Goal: Task Accomplishment & Management: Complete application form

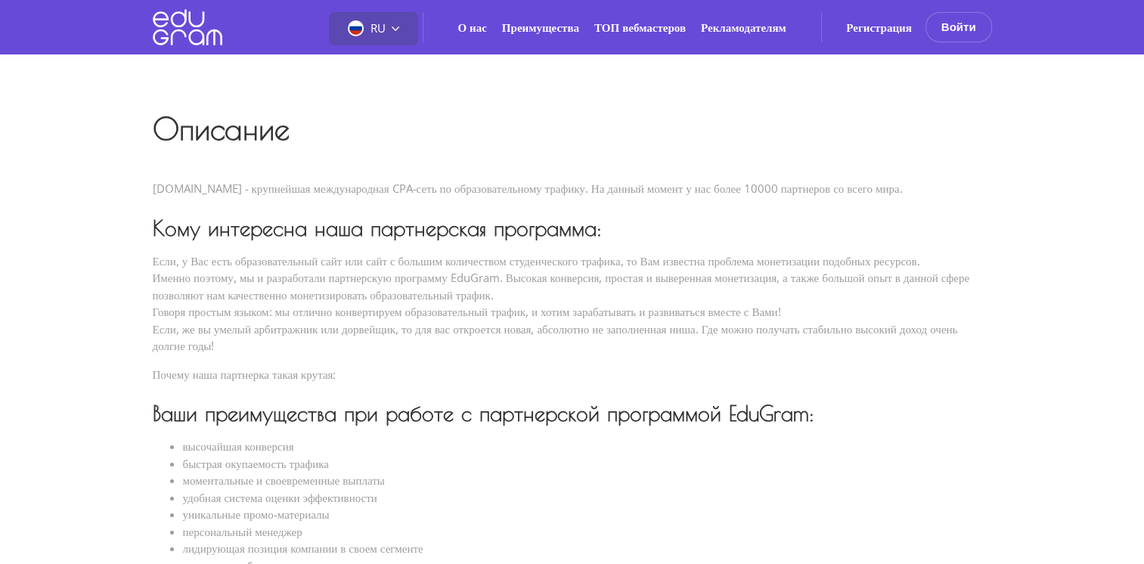
click at [402, 32] on div "RU RU EN PT" at bounding box center [373, 28] width 89 height 33
click at [396, 26] on icon at bounding box center [396, 29] width 8 height 8
click at [387, 14] on div "RU RU EN PT" at bounding box center [373, 28] width 89 height 33
click at [374, 20] on span "RU" at bounding box center [378, 27] width 15 height 15
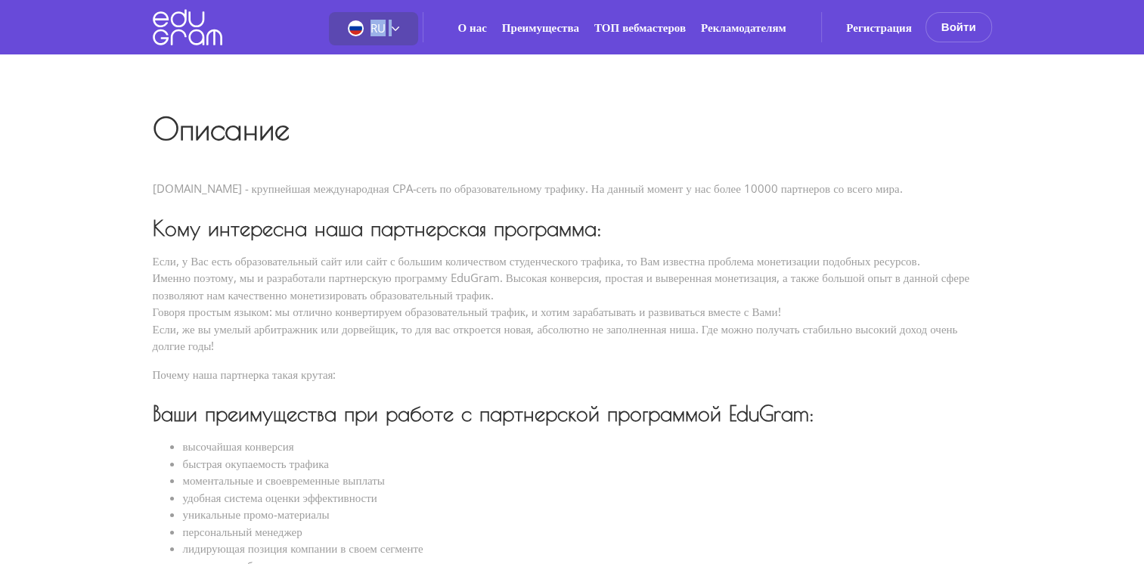
click at [374, 20] on span "RU" at bounding box center [378, 27] width 15 height 15
click at [374, 20] on span "RU" at bounding box center [370, 27] width 44 height 15
drag, startPoint x: 374, startPoint y: 20, endPoint x: 536, endPoint y: 70, distance: 168.7
click at [536, 70] on div "Описание EduGram.com - крупнейшая международная CPA-сеть по образовательному тр…" at bounding box center [573, 499] width 840 height 890
click at [873, 18] on div "Регистрация Войти Email Пароль Согласен на обработку персональных данных Промок…" at bounding box center [906, 27] width 171 height 30
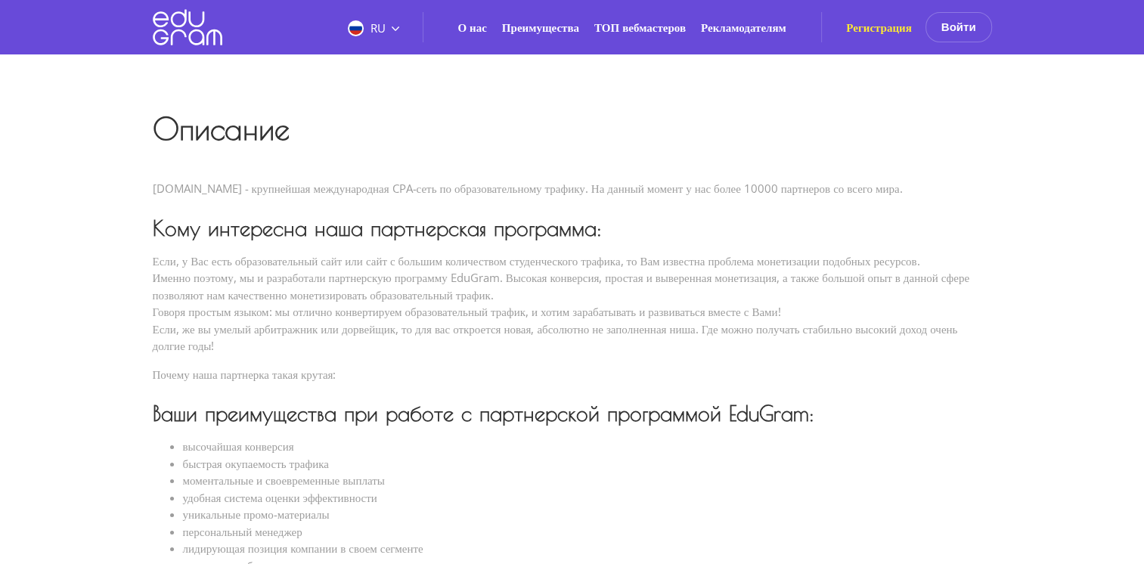
click at [871, 24] on link "Регистрация" at bounding box center [879, 27] width 66 height 15
click at [963, 26] on button "Войти" at bounding box center [959, 27] width 67 height 30
click at [962, 17] on button "Войти" at bounding box center [959, 27] width 67 height 30
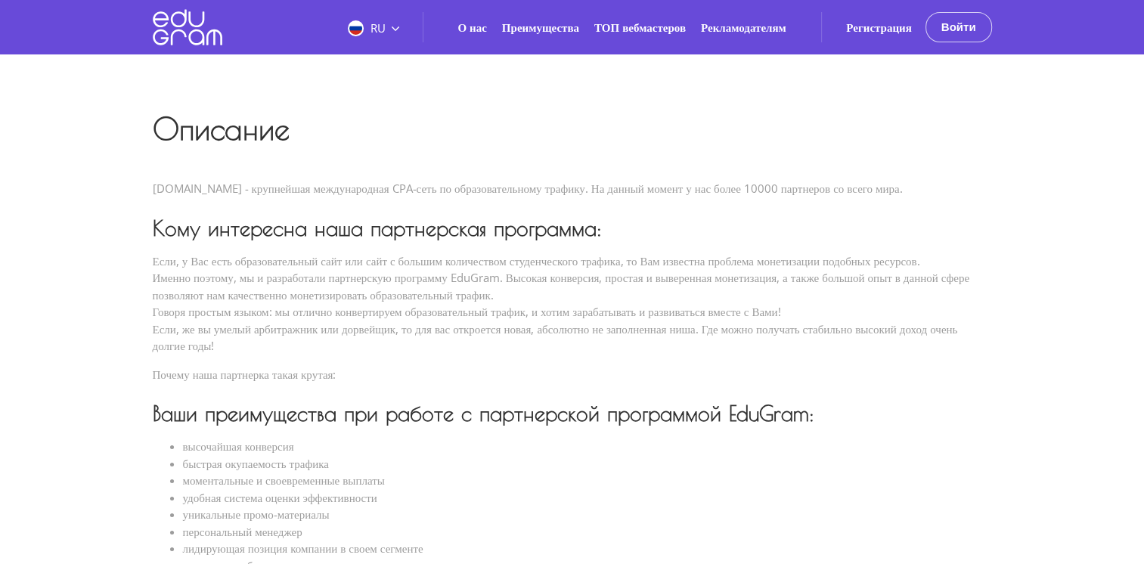
click at [962, 17] on button "Войти" at bounding box center [959, 27] width 67 height 30
click at [890, 32] on link "Регистрация" at bounding box center [879, 27] width 66 height 15
click at [775, 21] on link "Рекламодателям" at bounding box center [743, 27] width 85 height 15
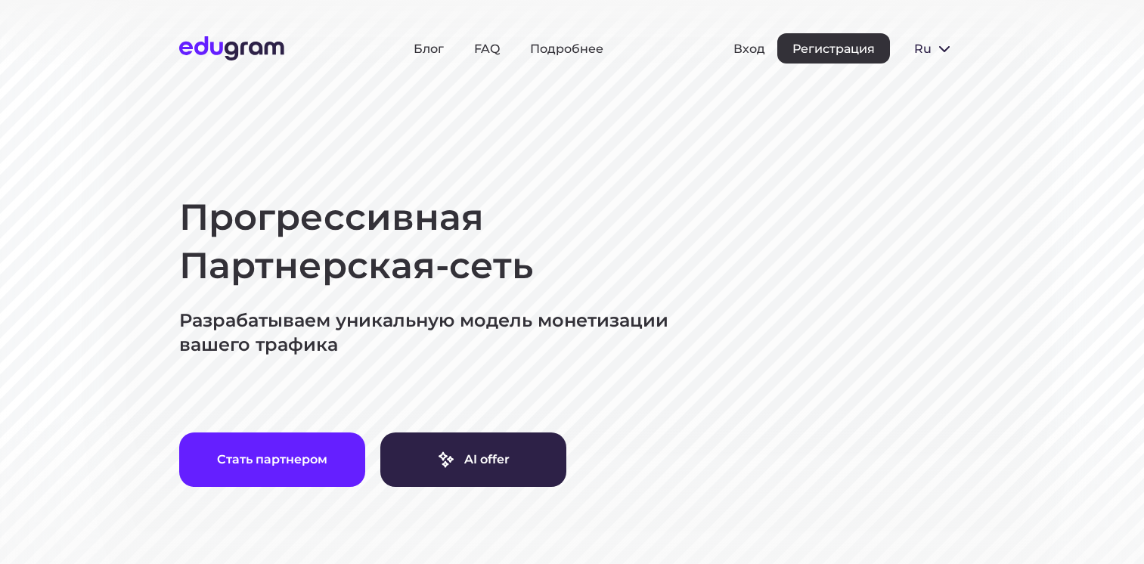
click at [820, 55] on button "Регистрация" at bounding box center [834, 48] width 113 height 30
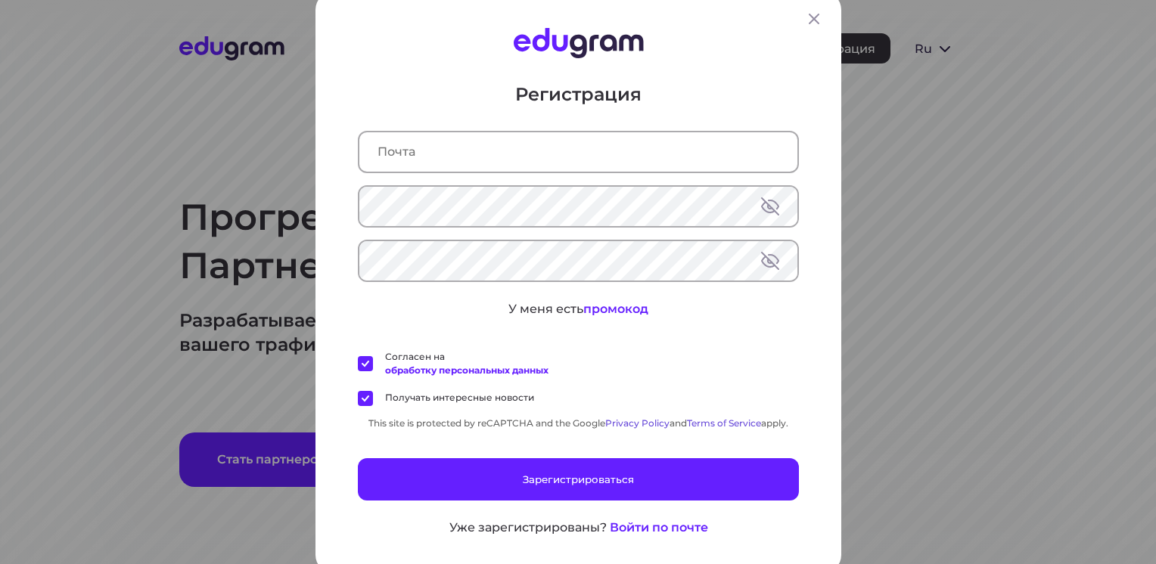
click at [585, 176] on div "Регистрация У меня есть промокод Согласен на обработку персональных данных Полу…" at bounding box center [578, 309] width 441 height 455
click at [582, 153] on input "text" at bounding box center [578, 151] width 438 height 39
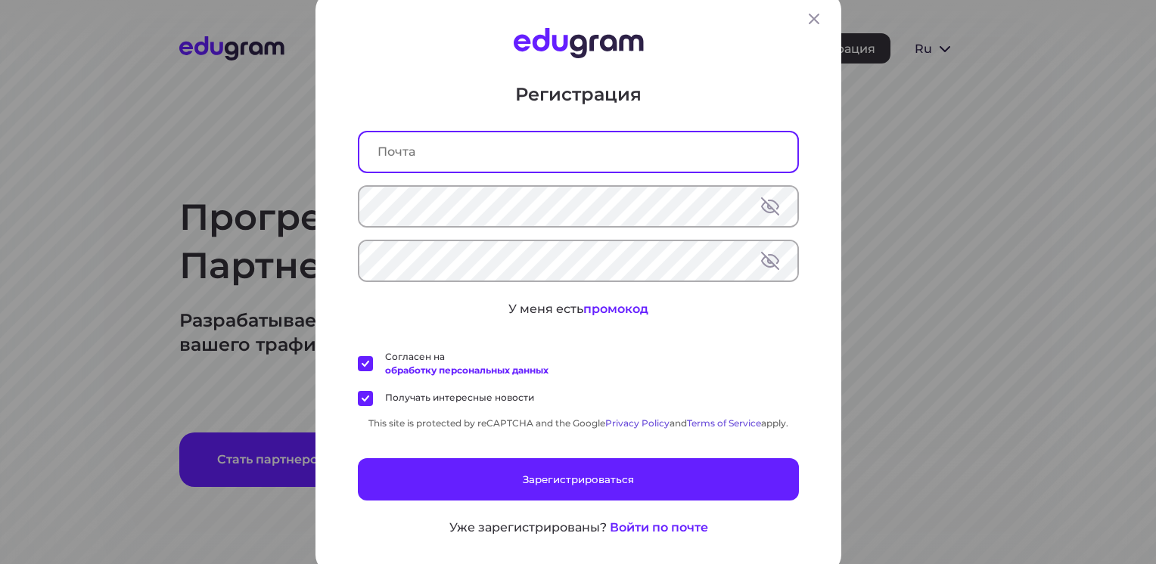
click at [475, 147] on input "text" at bounding box center [578, 151] width 438 height 39
type input "[EMAIL_ADDRESS][DOMAIN_NAME]"
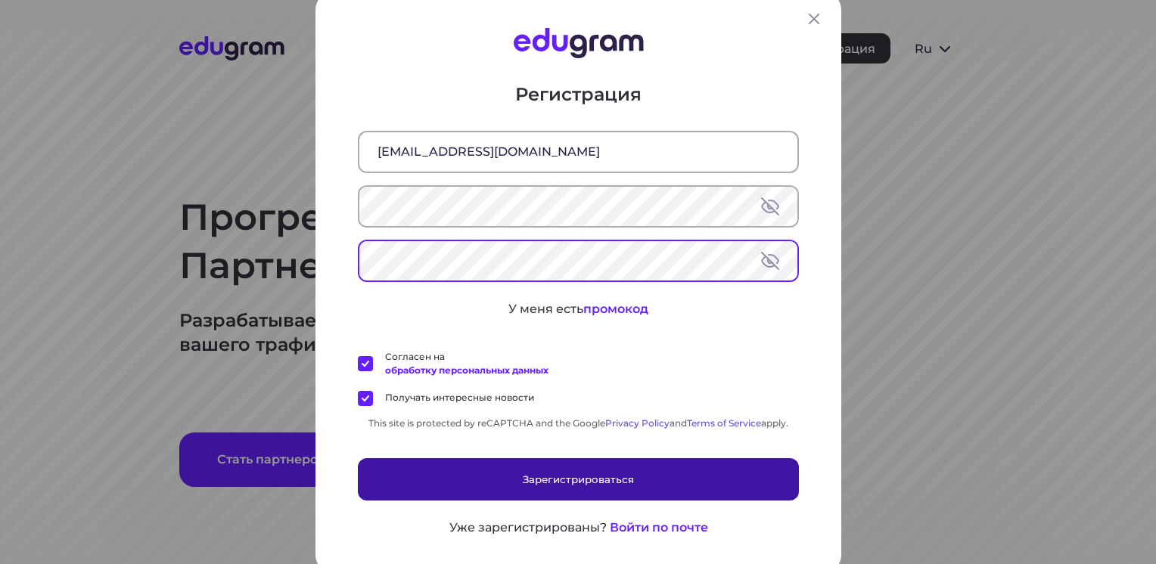
click at [597, 483] on button "Зарегистрироваться" at bounding box center [578, 479] width 441 height 42
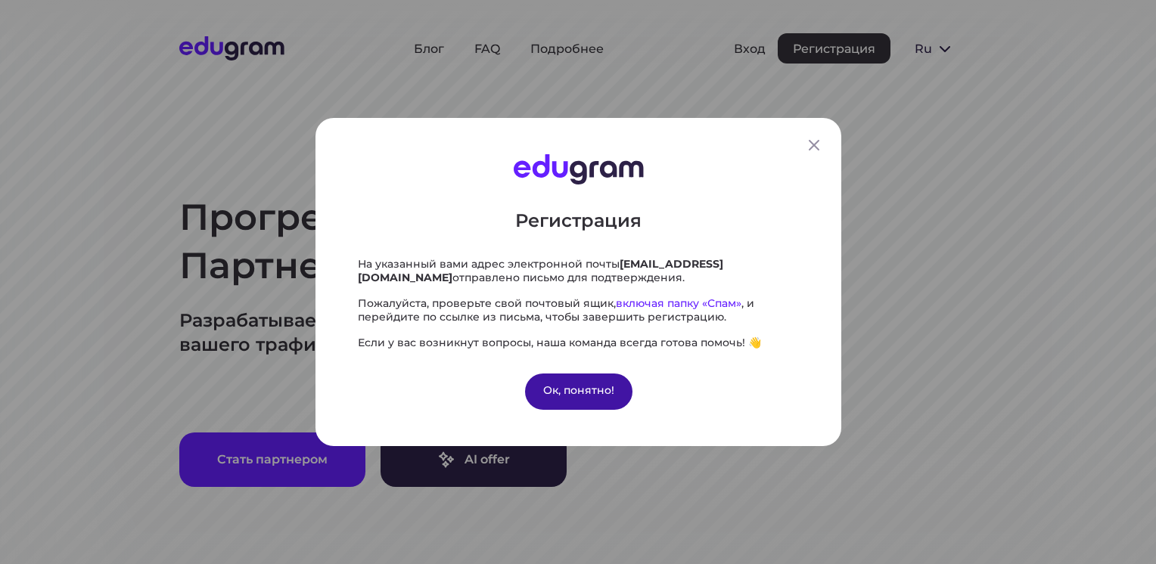
click at [589, 389] on div "Ок, понятно!" at bounding box center [577, 392] width 107 height 36
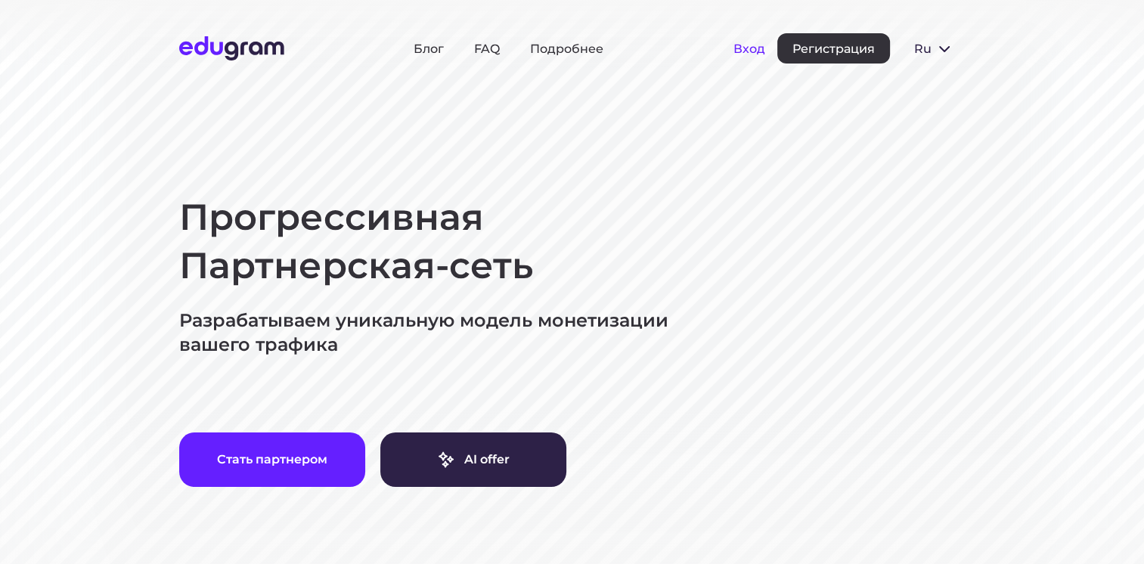
click at [737, 47] on button "Вход" at bounding box center [750, 49] width 32 height 14
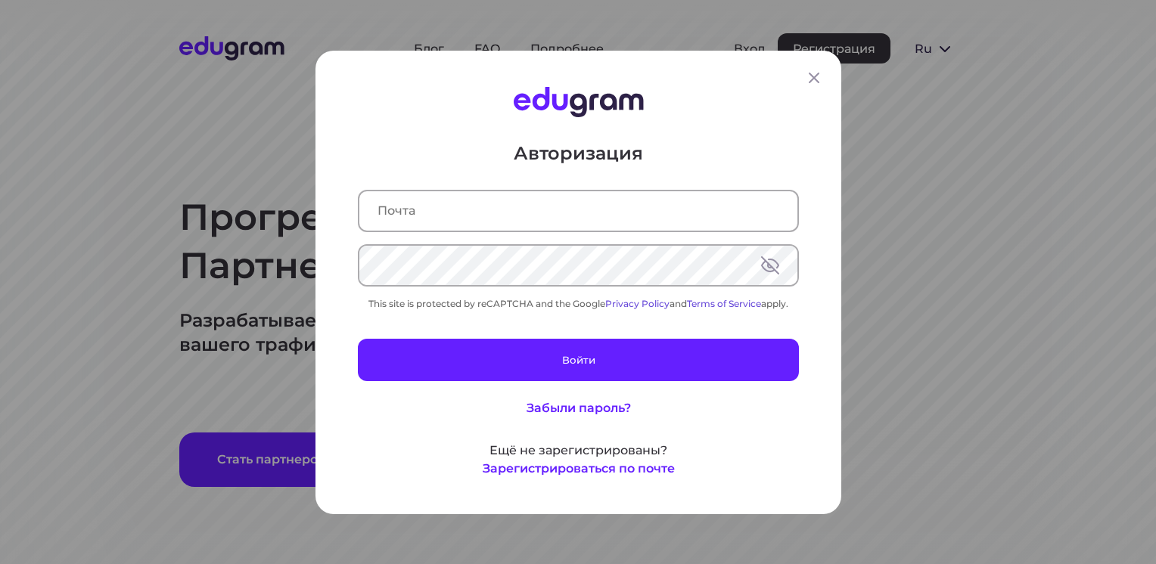
type input "[EMAIL_ADDRESS][DOMAIN_NAME]"
click at [621, 218] on input "[EMAIL_ADDRESS][DOMAIN_NAME]" at bounding box center [578, 210] width 438 height 39
click at [653, 206] on input "text" at bounding box center [578, 210] width 438 height 39
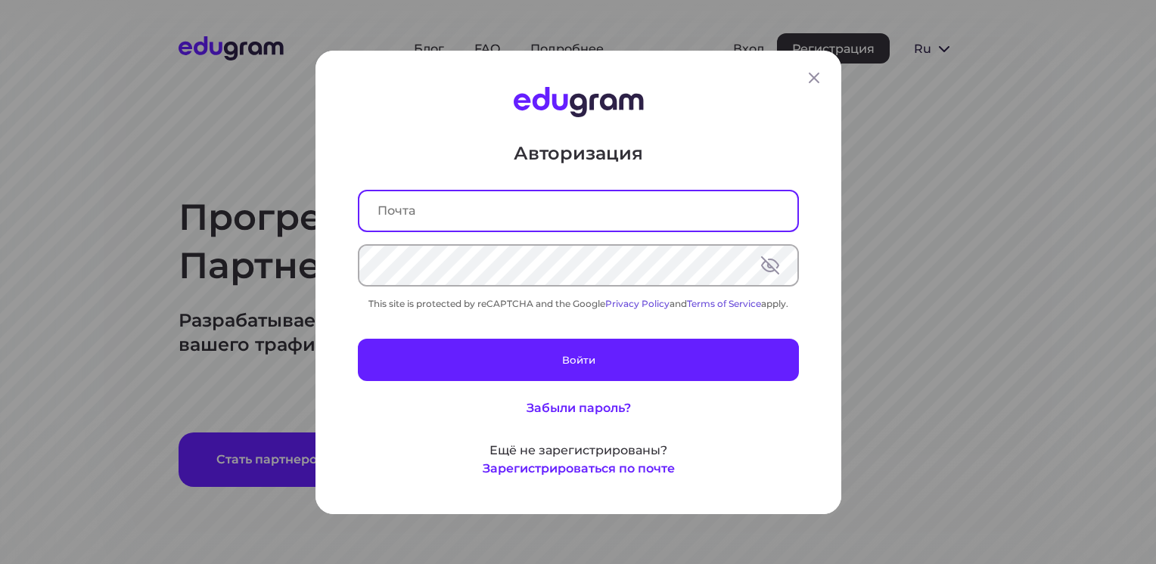
click at [648, 210] on input "text" at bounding box center [578, 210] width 438 height 39
click at [658, 198] on input "text" at bounding box center [578, 210] width 438 height 39
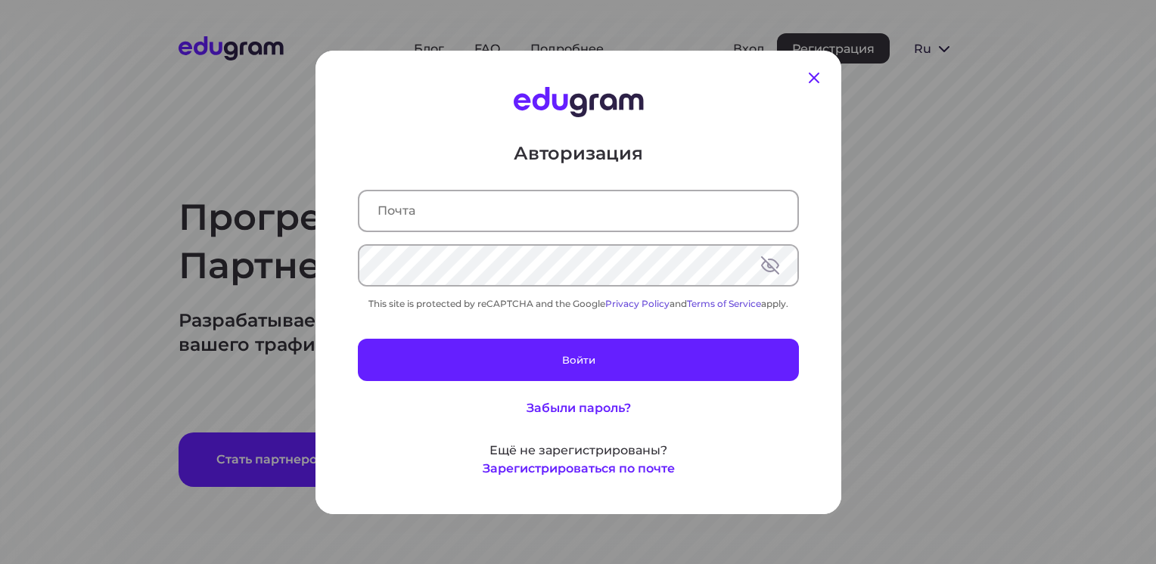
click at [809, 78] on icon at bounding box center [814, 78] width 11 height 11
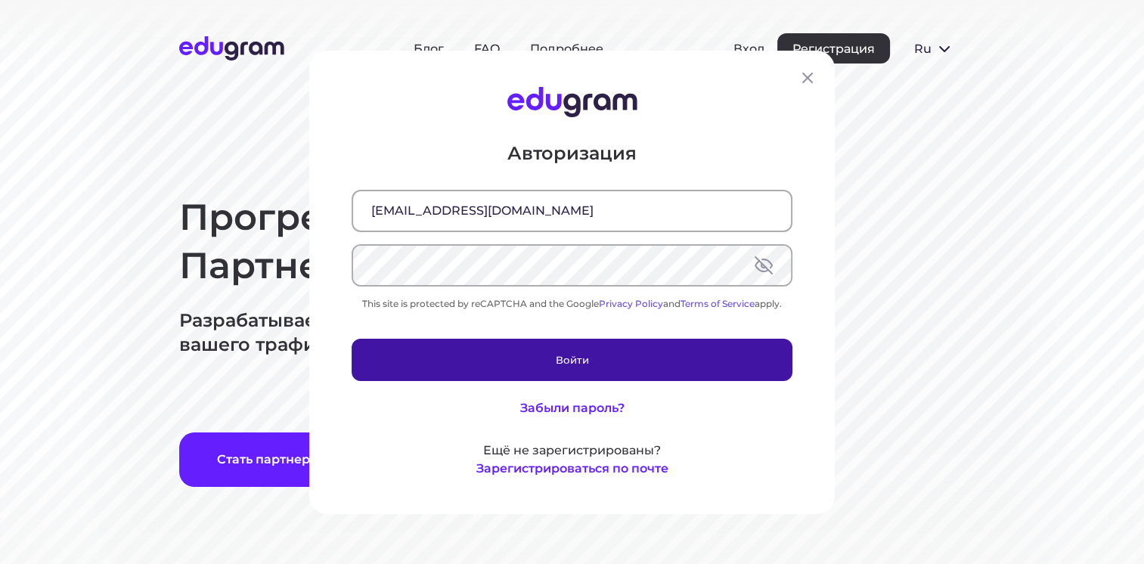
click at [587, 368] on button "Войти" at bounding box center [572, 359] width 441 height 42
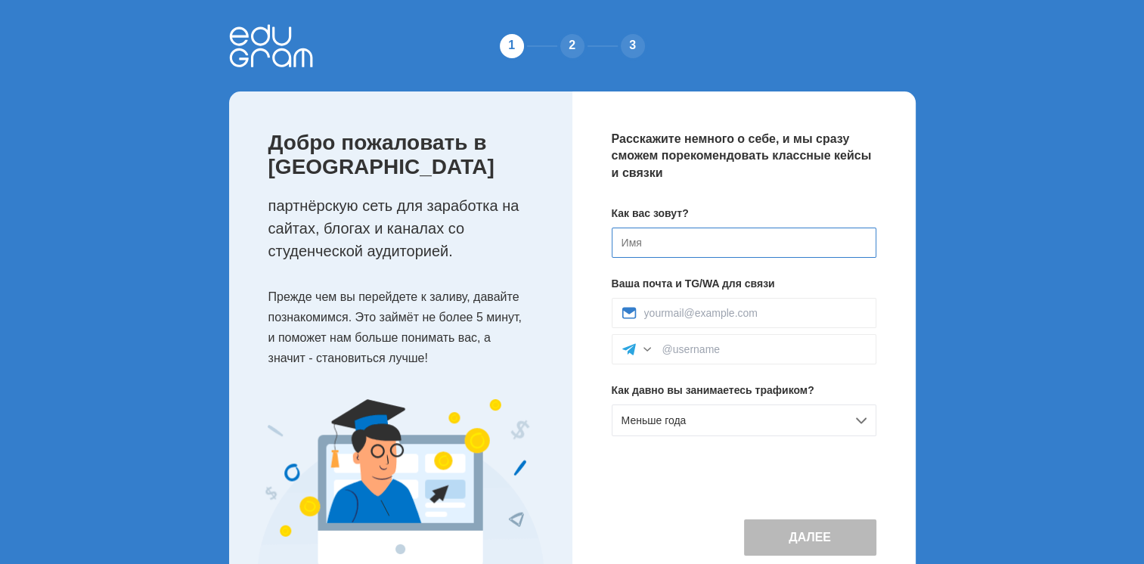
click at [671, 234] on input at bounding box center [744, 243] width 265 height 30
type input "Вадим"
click at [682, 319] on input at bounding box center [755, 313] width 222 height 12
type input "[EMAIL_ADDRESS][DOMAIN_NAME]"
click at [726, 349] on input at bounding box center [765, 349] width 204 height 12
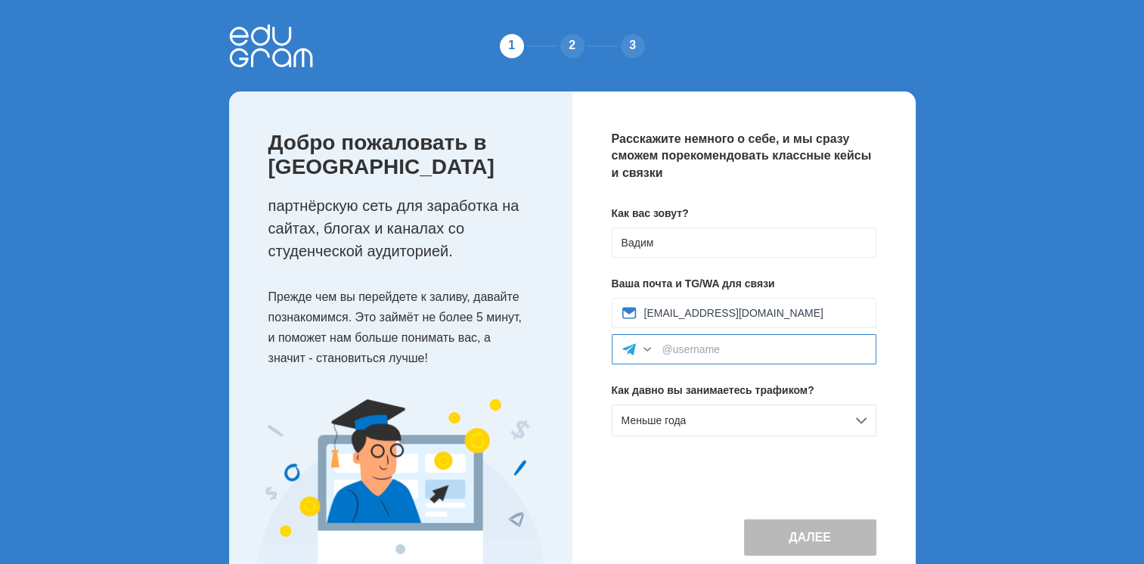
type input "@vadimuch22"
click at [732, 422] on div "Меньше года" at bounding box center [744, 421] width 265 height 32
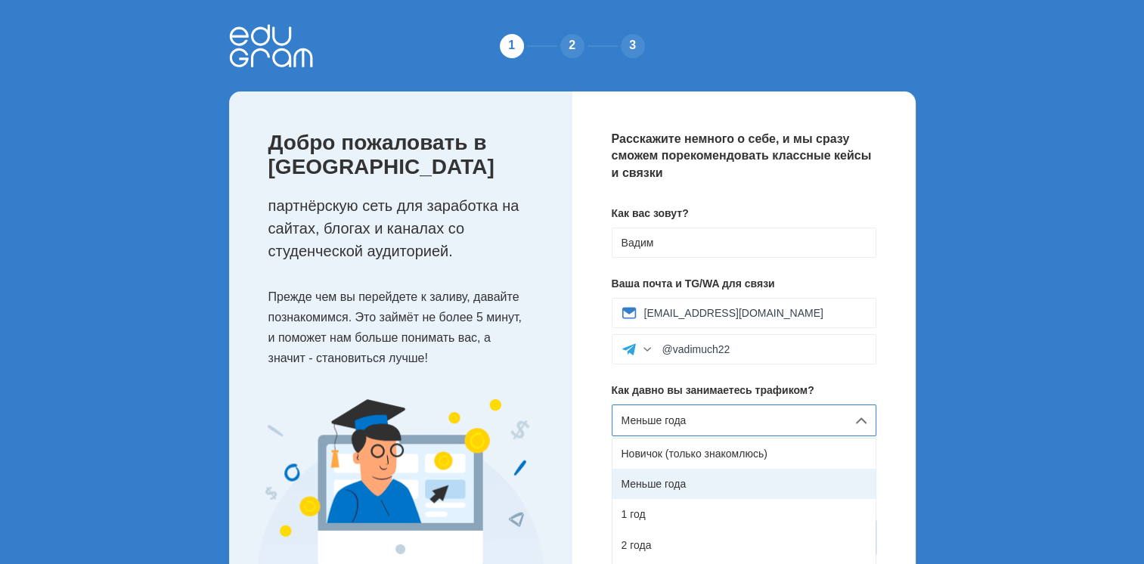
click at [744, 477] on div "Меньше года" at bounding box center [744, 484] width 263 height 30
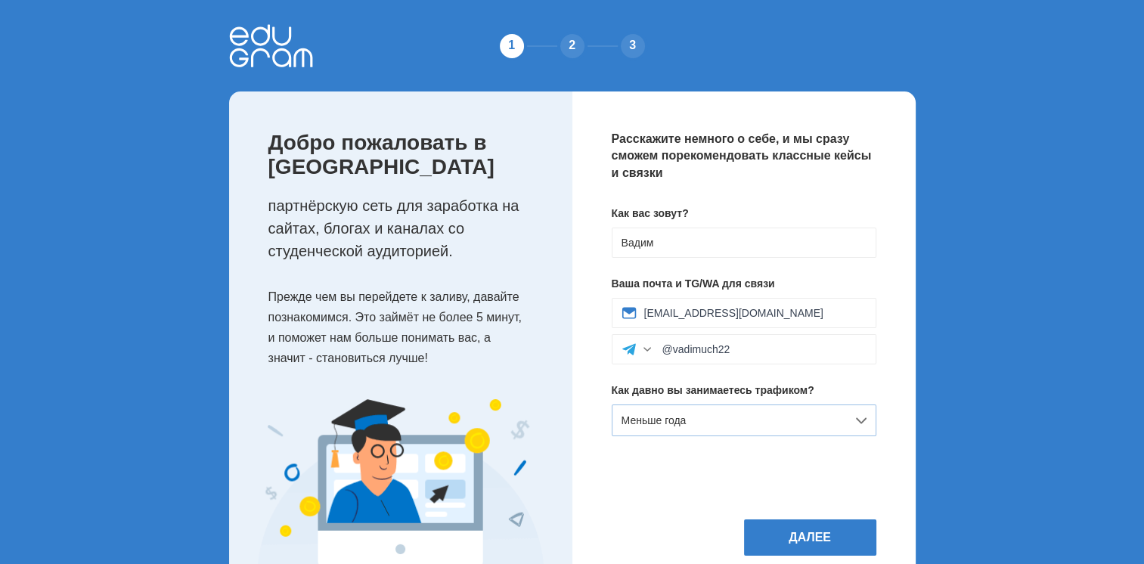
click at [812, 434] on div "Меньше года" at bounding box center [744, 421] width 265 height 32
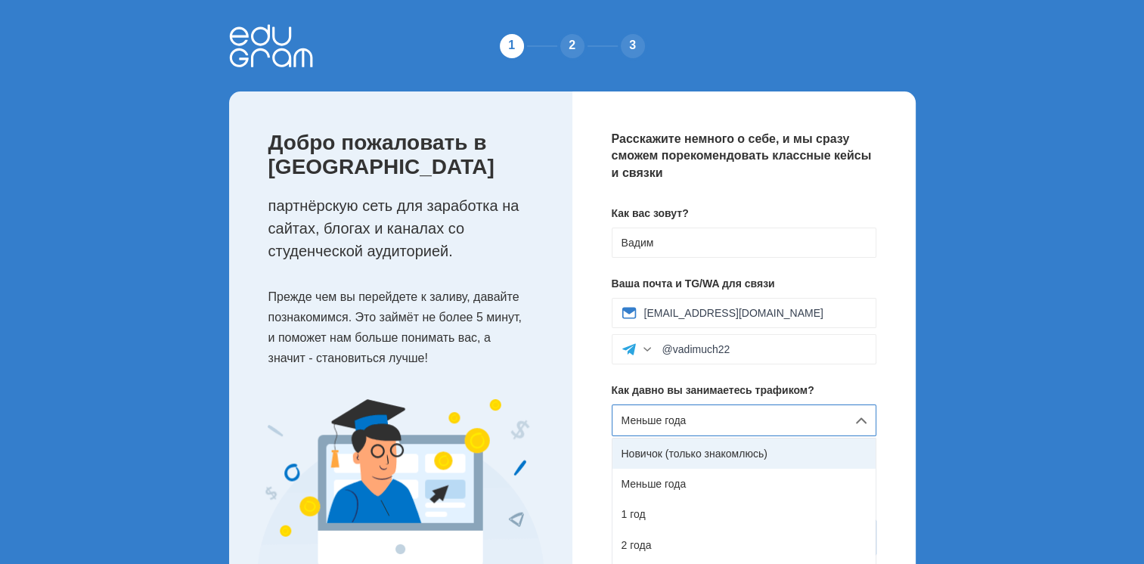
click at [809, 452] on div "Новичок (только знакомлюсь)" at bounding box center [744, 454] width 263 height 30
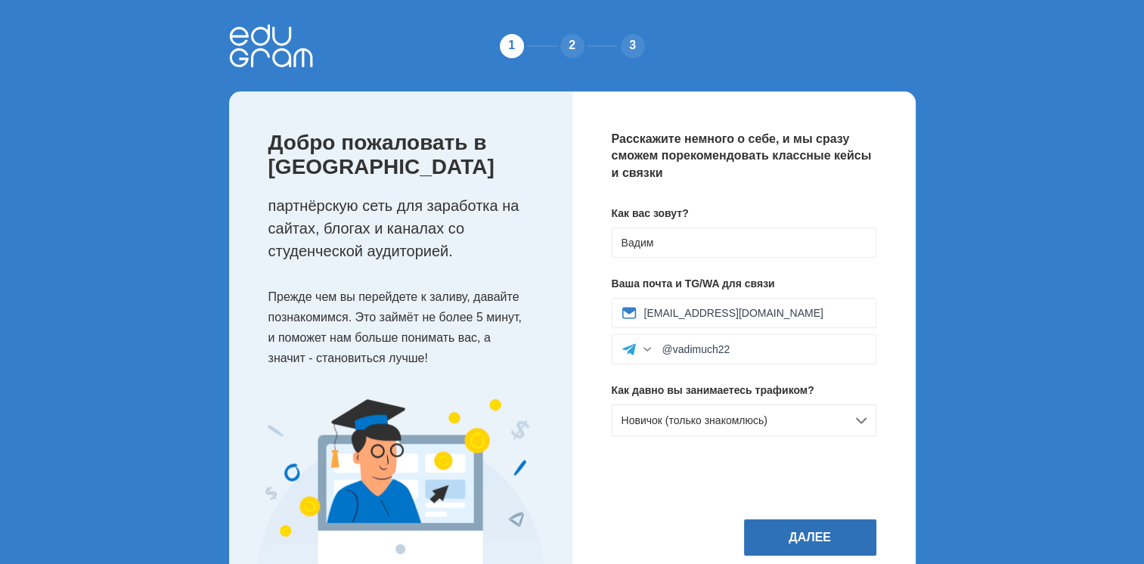
click at [811, 526] on button "Далее" at bounding box center [810, 538] width 132 height 36
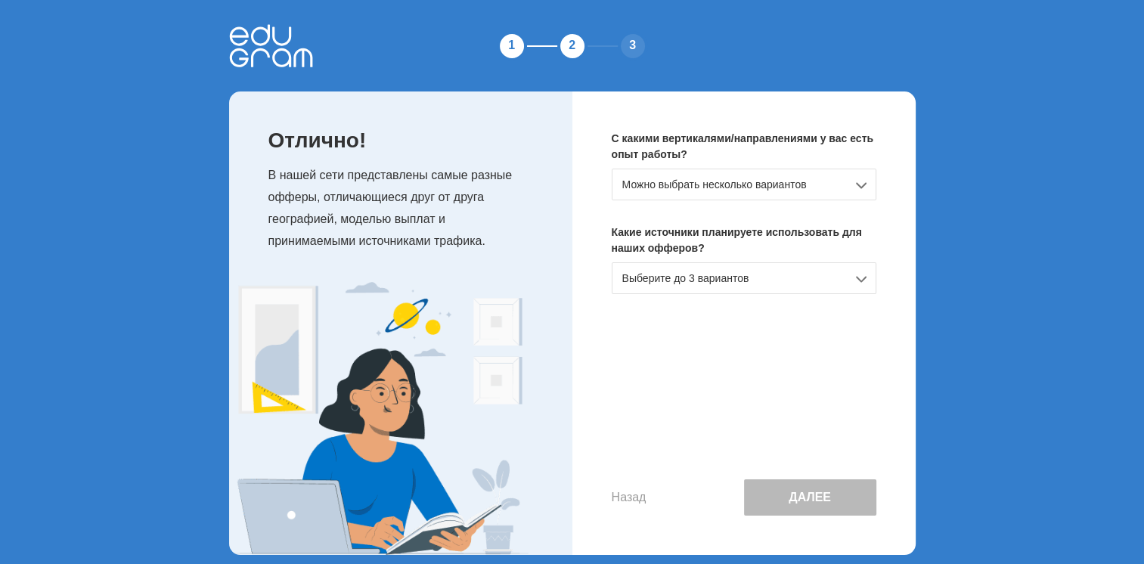
click at [835, 183] on div "Можно выбрать несколько вариантов" at bounding box center [744, 185] width 265 height 32
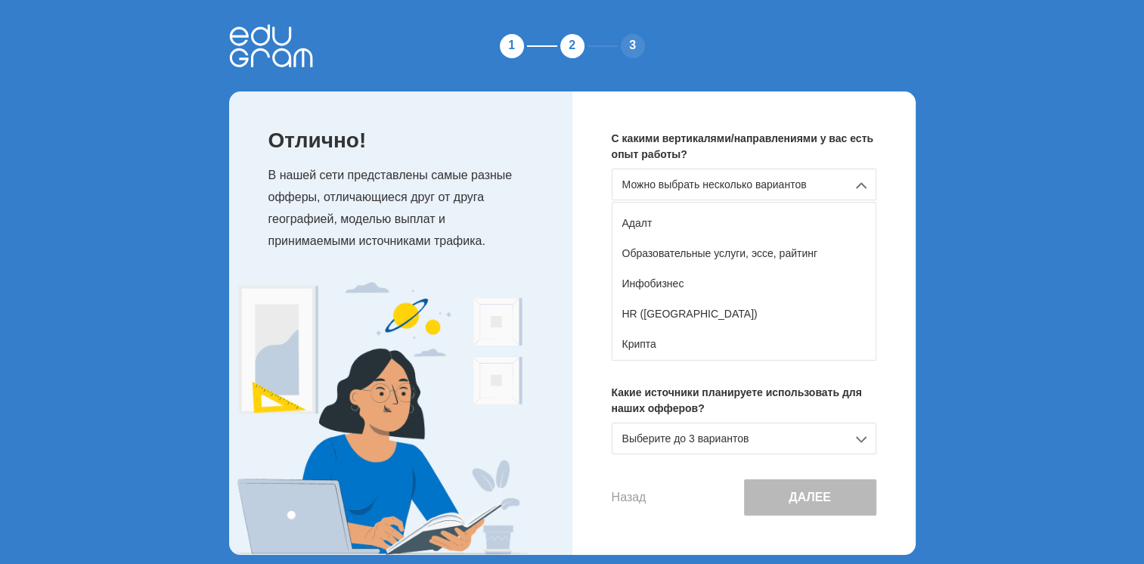
scroll to position [174, 0]
click at [874, 277] on div "Нет опыта Товарка (e-commerce) Нутра (товары для здоровья) Гемблинг Финансы Дей…" at bounding box center [744, 281] width 265 height 159
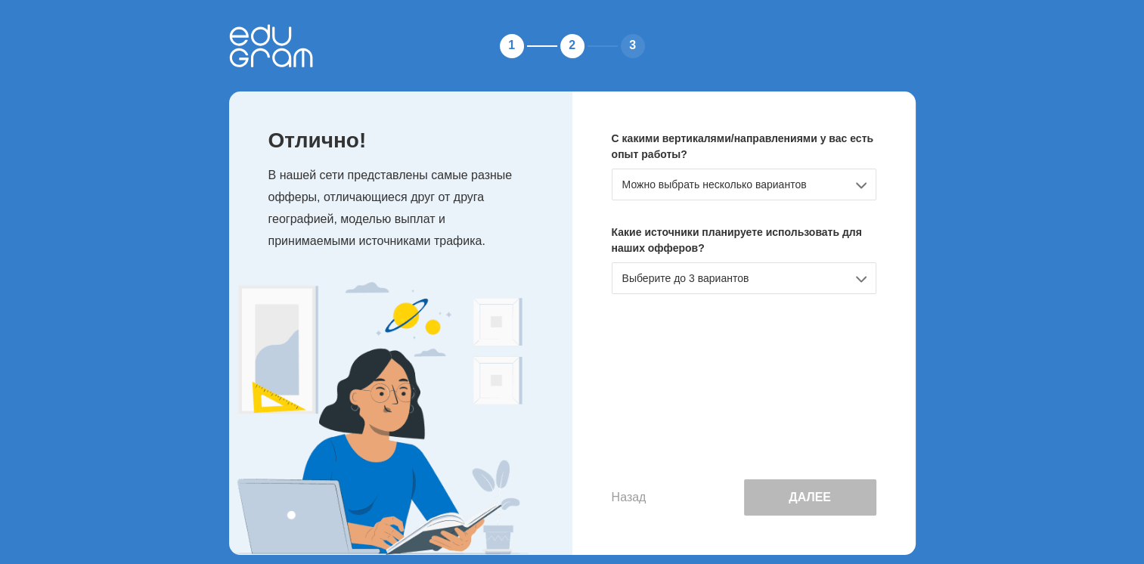
drag, startPoint x: 873, startPoint y: 288, endPoint x: 872, endPoint y: 298, distance: 9.9
click at [872, 298] on div "С какими вертикалями/направлениями у вас есть опыт работы? Можно выбрать нескол…" at bounding box center [744, 324] width 343 height 464
click at [850, 176] on div "Можно выбрать несколько вариантов" at bounding box center [744, 185] width 265 height 32
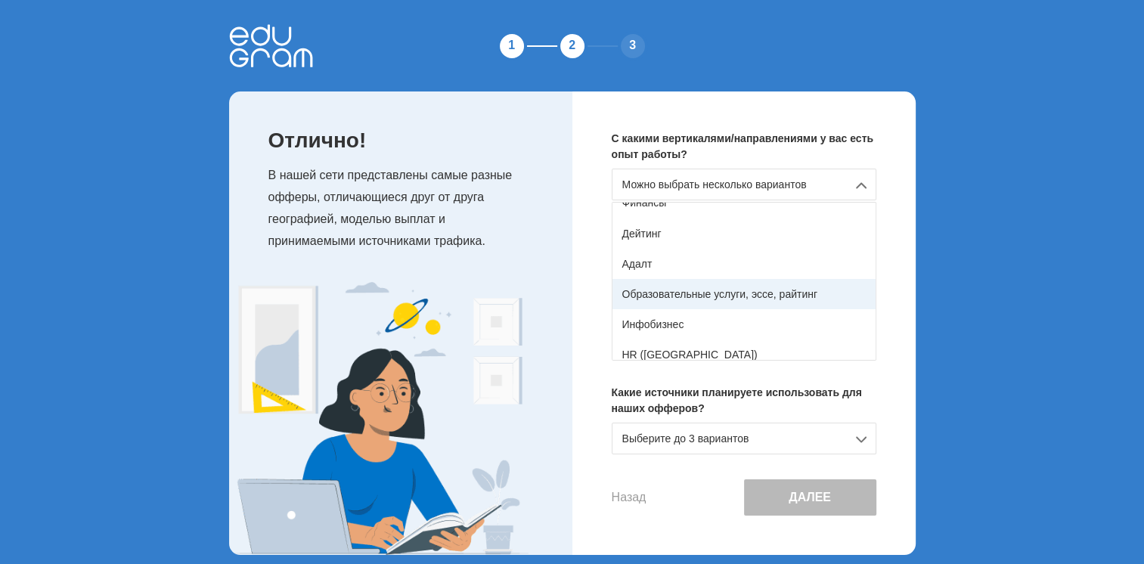
scroll to position [141, 0]
click at [841, 281] on div "Образовательные услуги, эссе, райтинг" at bounding box center [744, 290] width 263 height 30
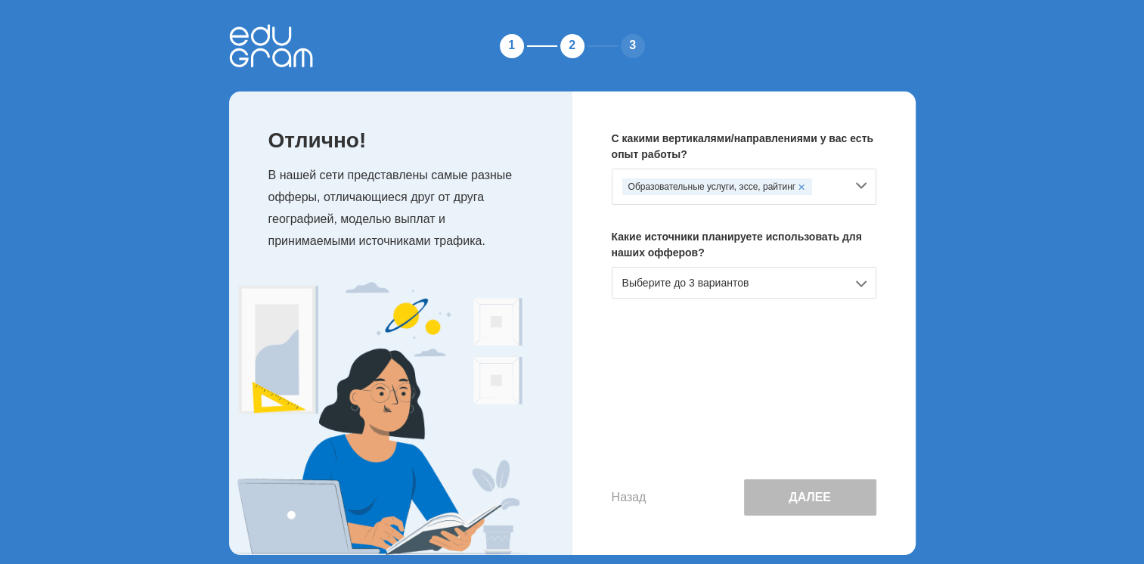
click at [827, 289] on div "Выберите до 3 вариантов" at bounding box center [744, 283] width 265 height 32
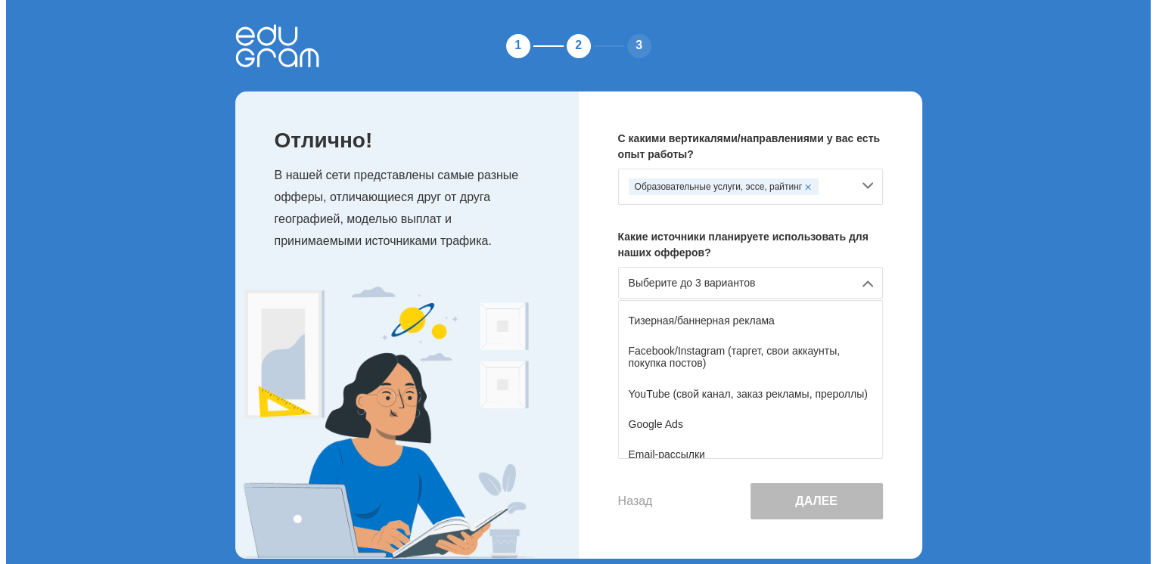
scroll to position [77, 0]
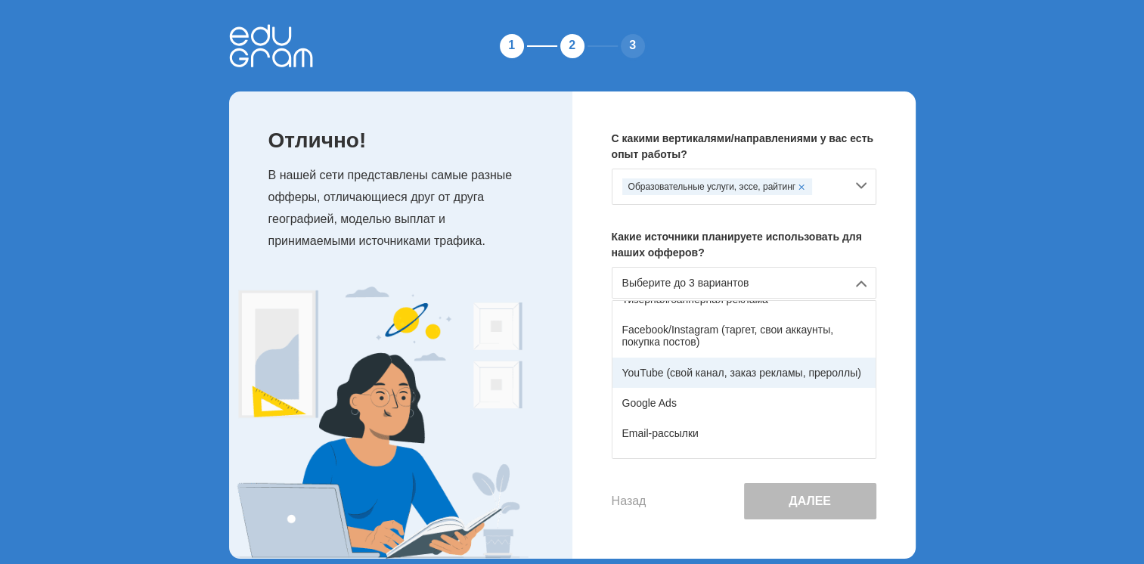
click at [849, 373] on div "YouTube (свой канал, заказ рекламы, прероллы)" at bounding box center [744, 373] width 263 height 30
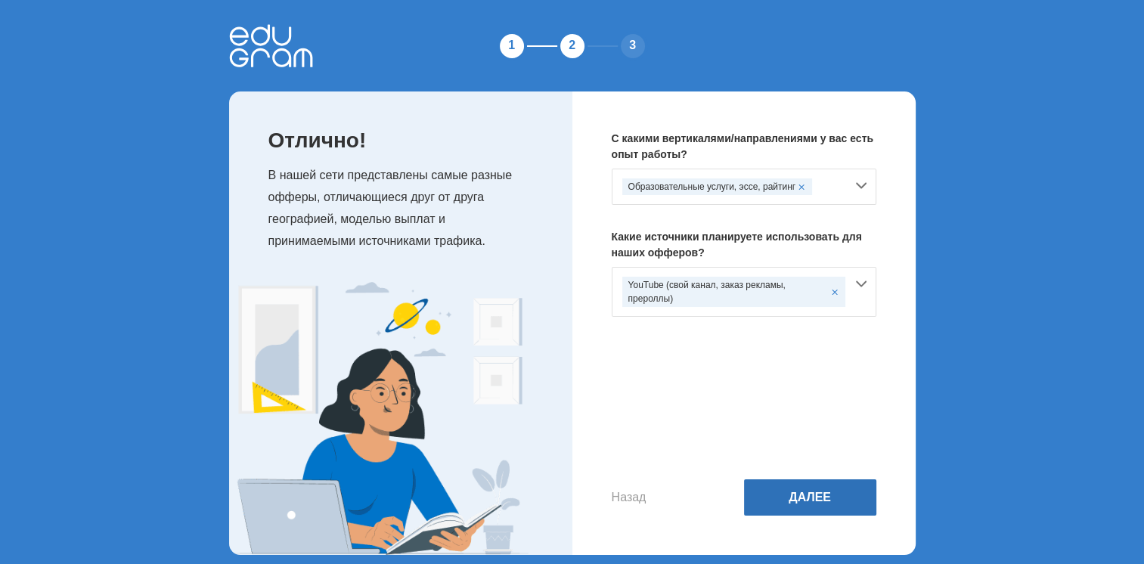
click at [842, 491] on button "Далее" at bounding box center [810, 498] width 132 height 36
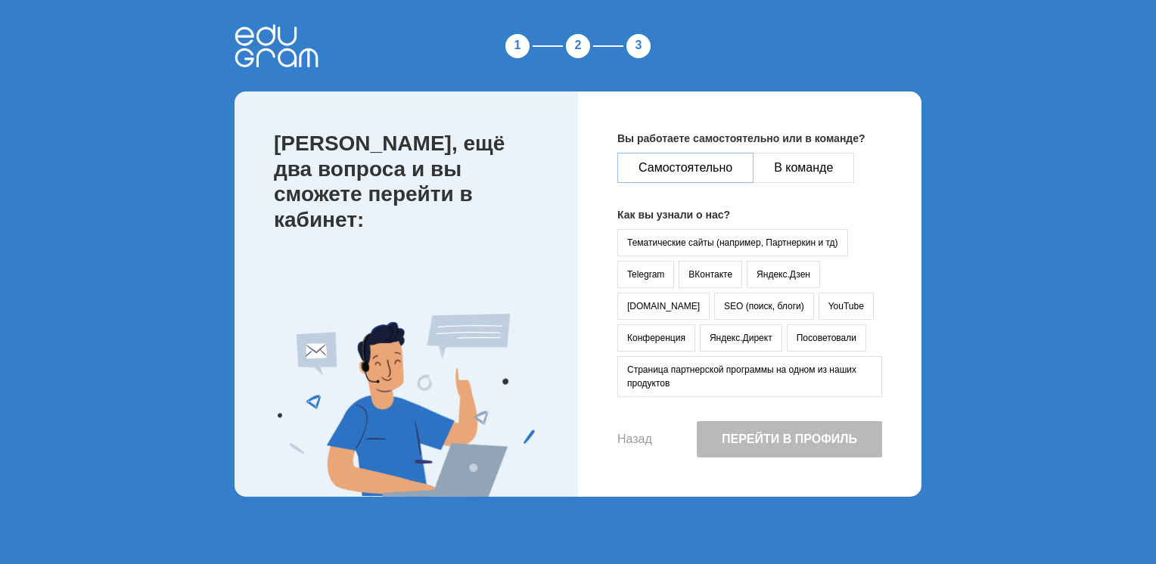
click at [725, 170] on button "Самостоятельно" at bounding box center [685, 168] width 136 height 30
click at [818, 309] on button "YouTube" at bounding box center [845, 306] width 55 height 27
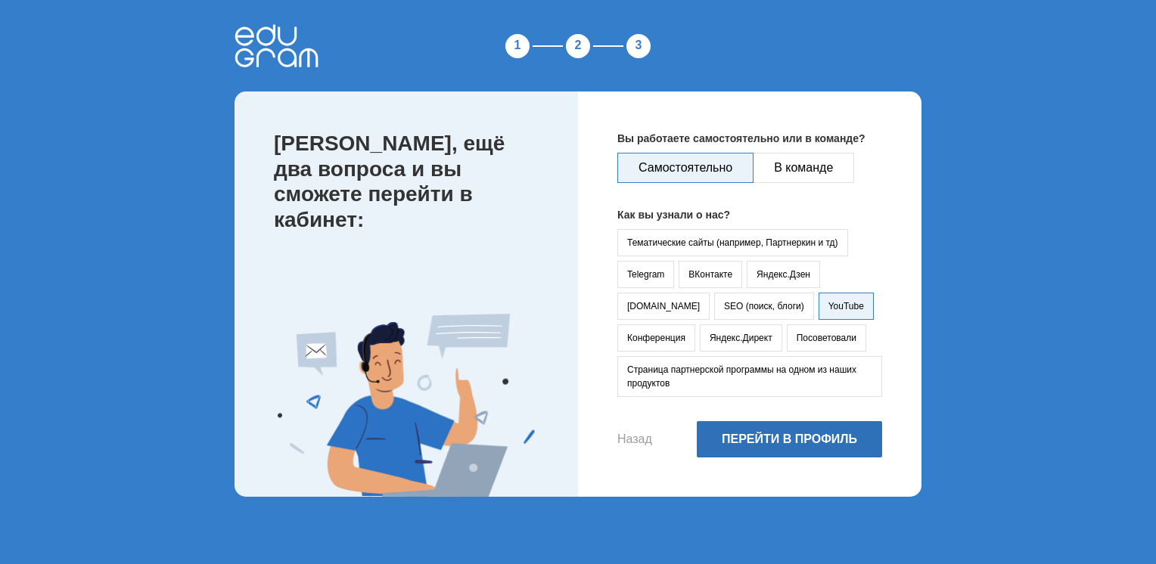
click at [777, 426] on button "Перейти в профиль" at bounding box center [789, 439] width 185 height 36
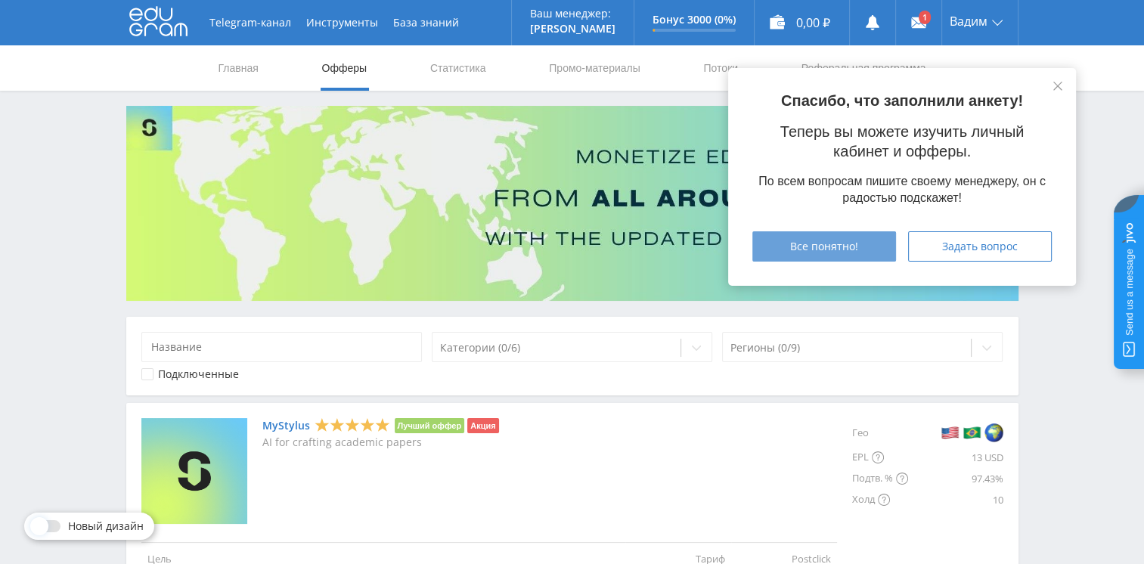
click at [857, 244] on span "Все понятно!" at bounding box center [824, 247] width 68 height 12
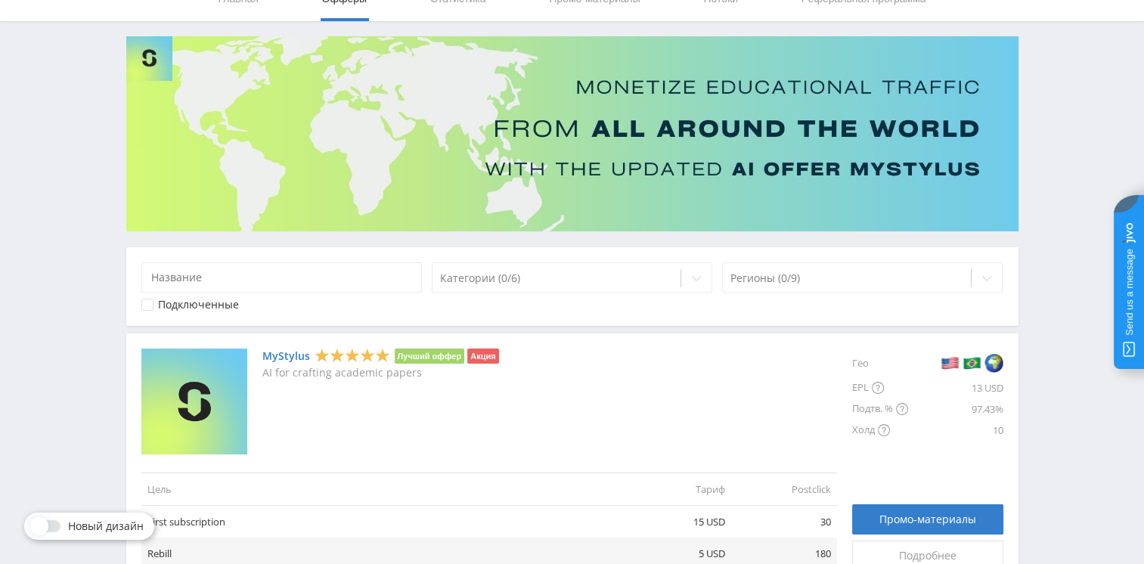
scroll to position [73, 0]
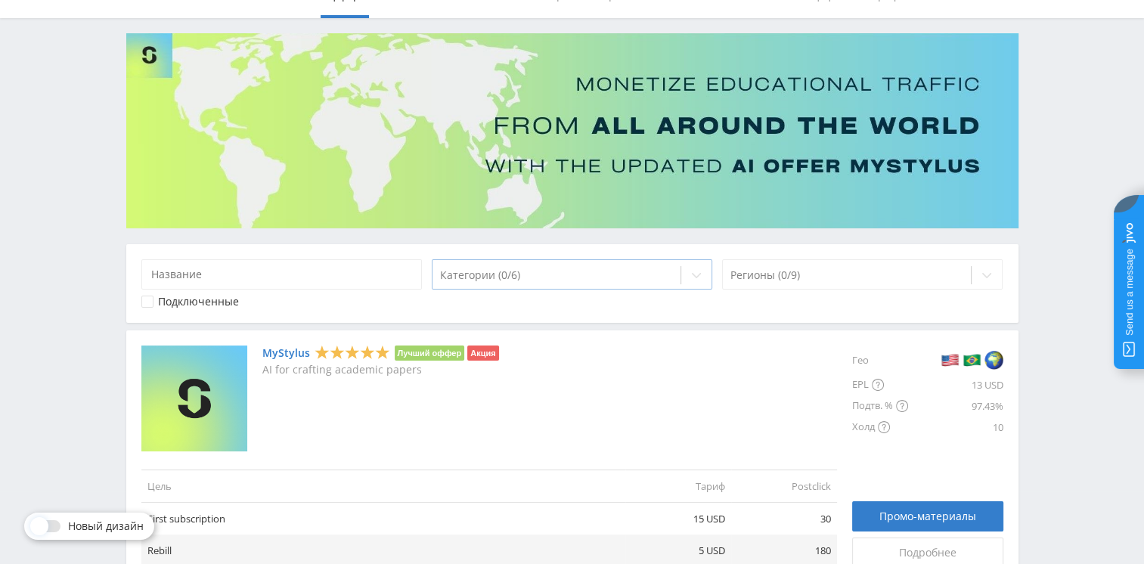
click at [571, 271] on div at bounding box center [557, 275] width 234 height 15
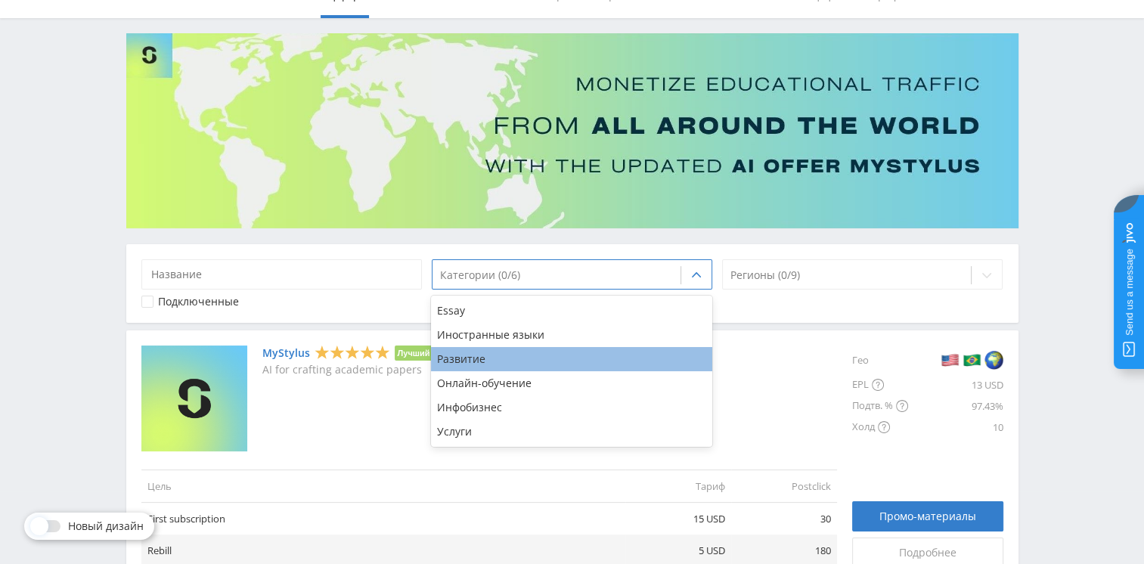
click at [585, 363] on div "Развитие" at bounding box center [571, 359] width 281 height 24
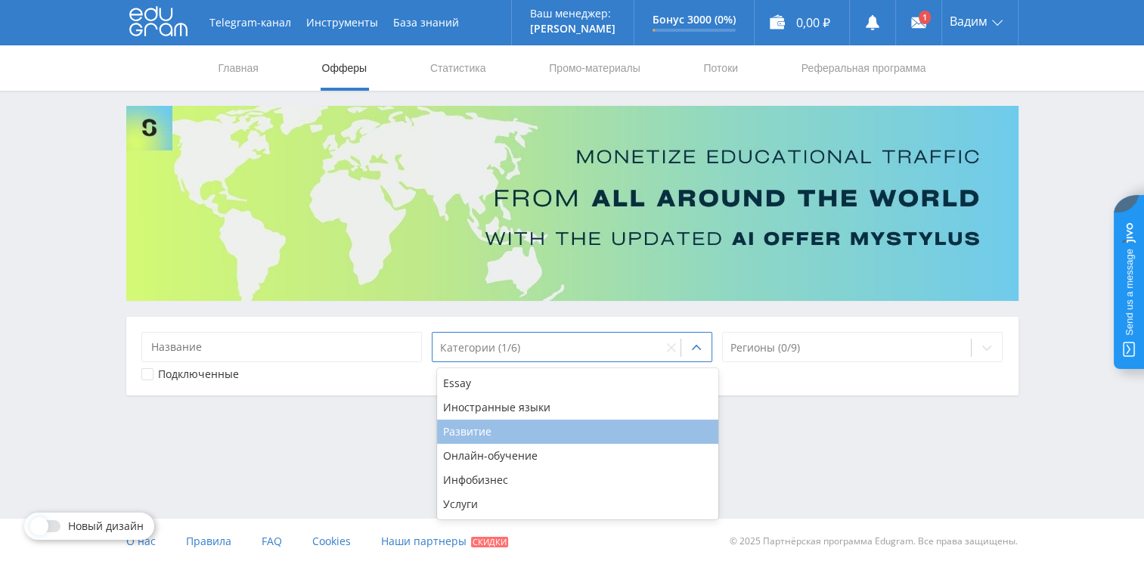
scroll to position [0, 0]
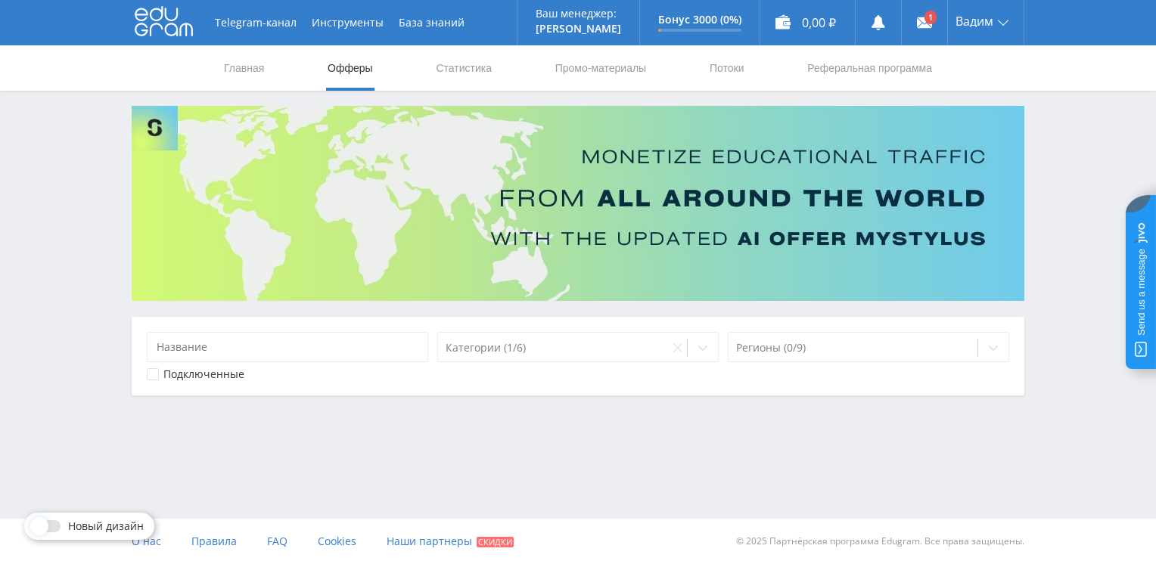
click at [751, 452] on div "Telegram-канал Инструменты База знаний Ваш менеджер: Alex Alex Online @edugram_…" at bounding box center [578, 235] width 1156 height 471
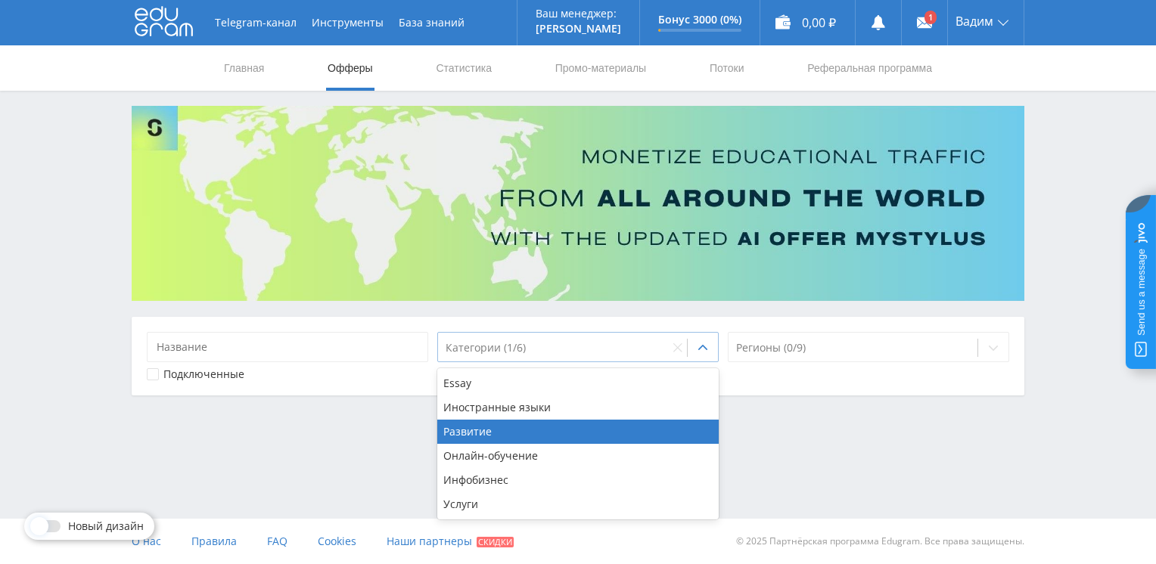
click at [666, 348] on div "Категории (1/6)" at bounding box center [553, 347] width 231 height 21
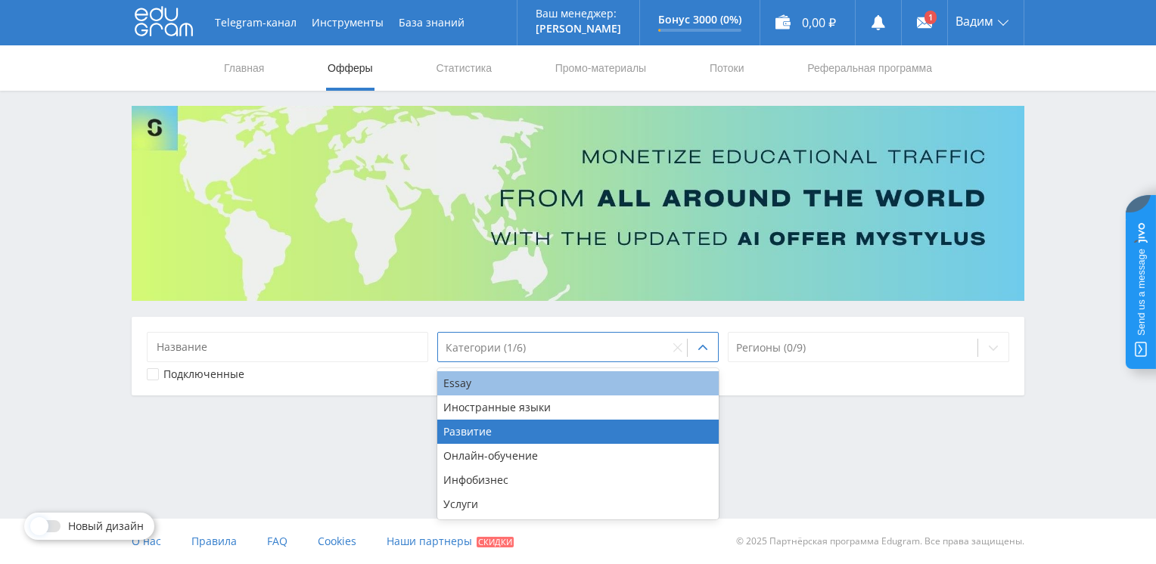
click at [614, 377] on div "Essay" at bounding box center [577, 383] width 281 height 24
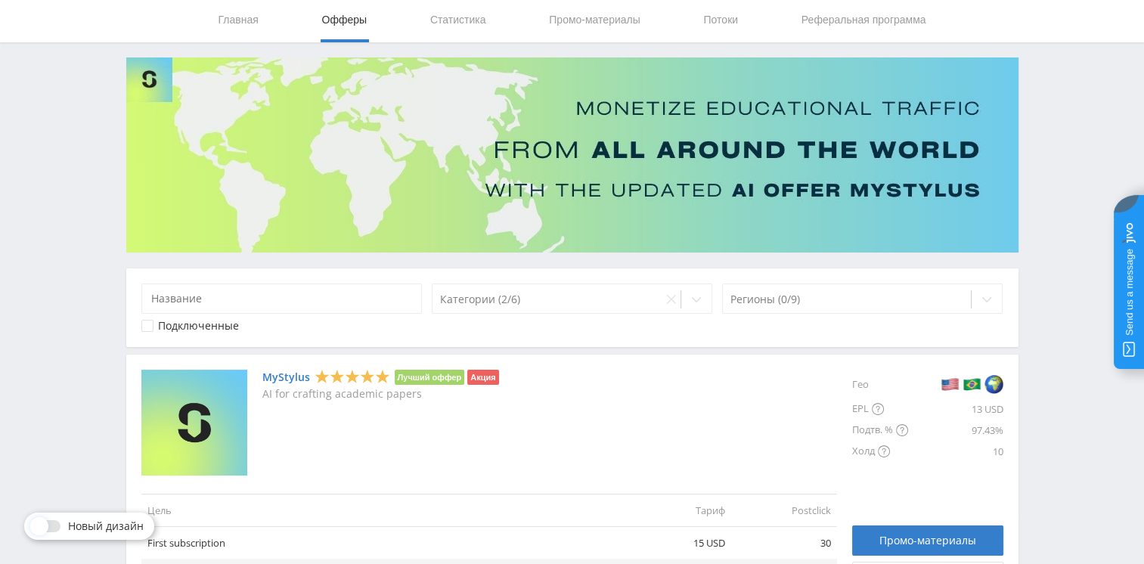
scroll to position [135, 0]
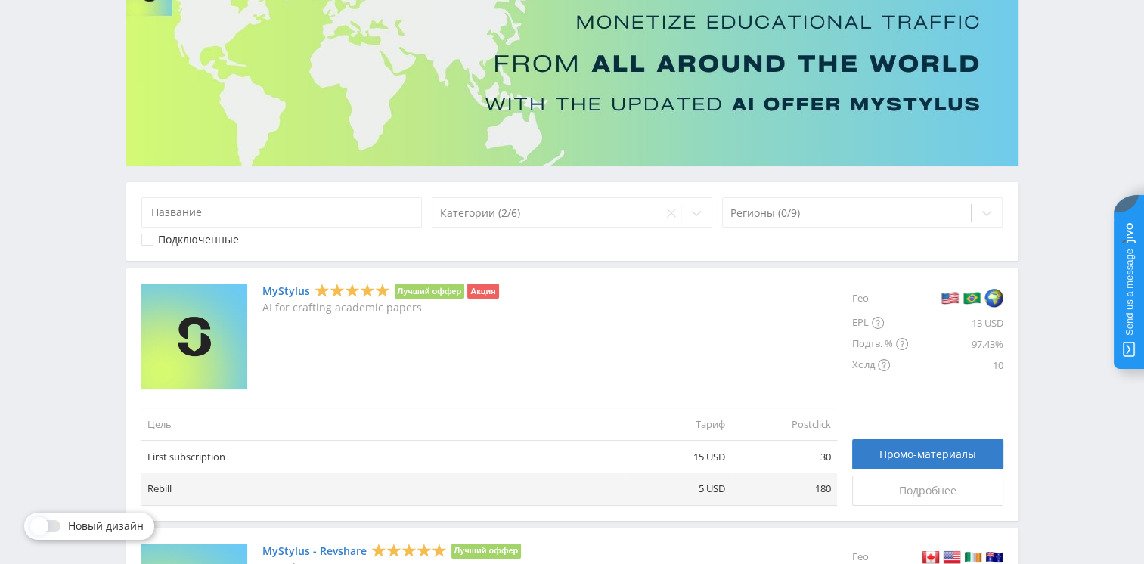
click at [293, 293] on link "MyStylus" at bounding box center [286, 291] width 48 height 12
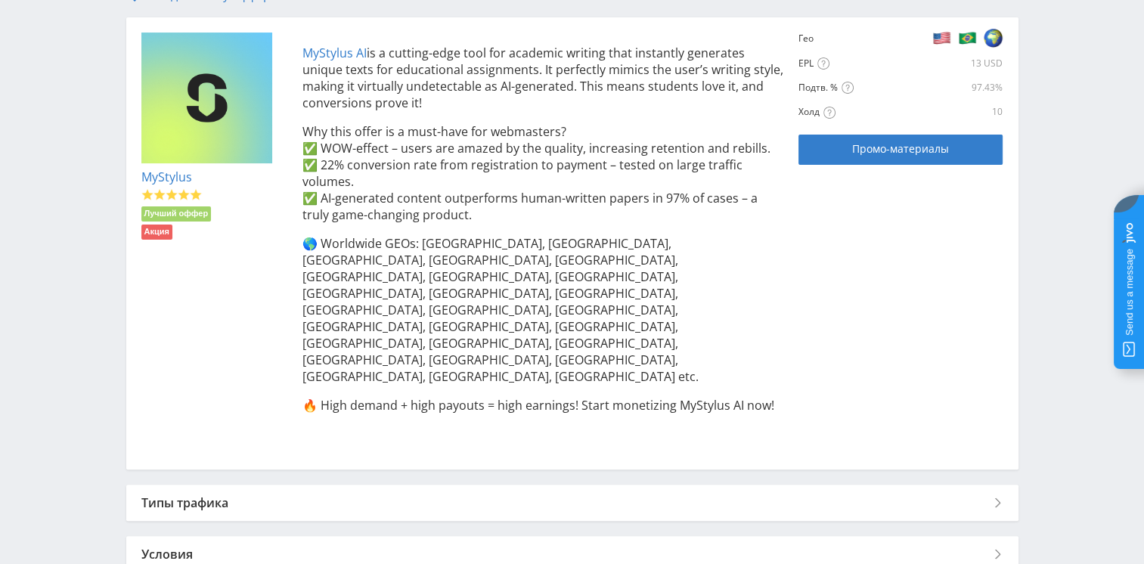
scroll to position [318, 0]
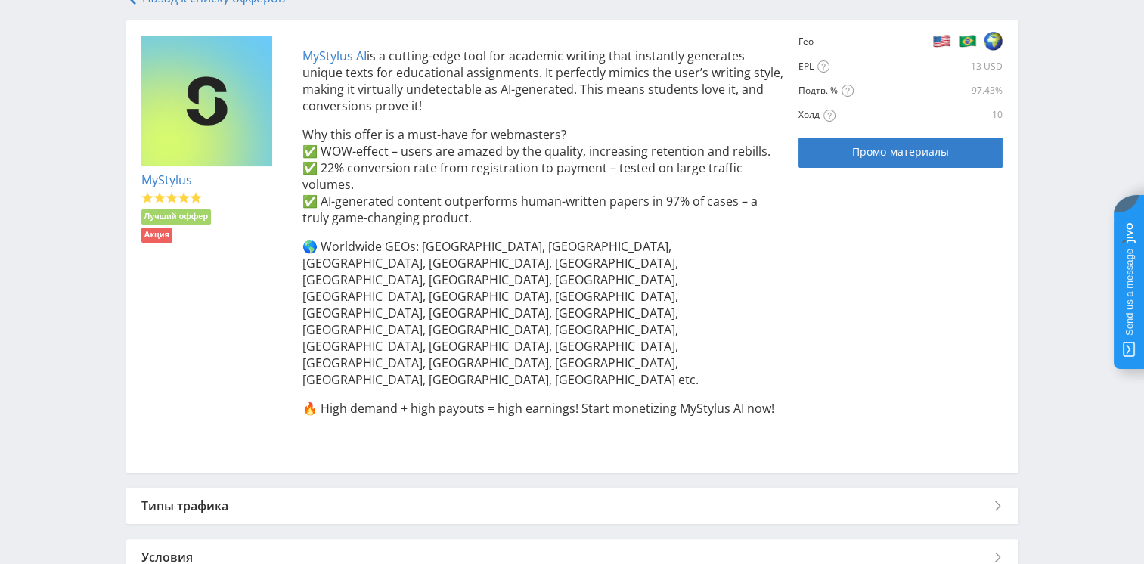
click at [975, 488] on div "Типы трафика" at bounding box center [572, 506] width 893 height 36
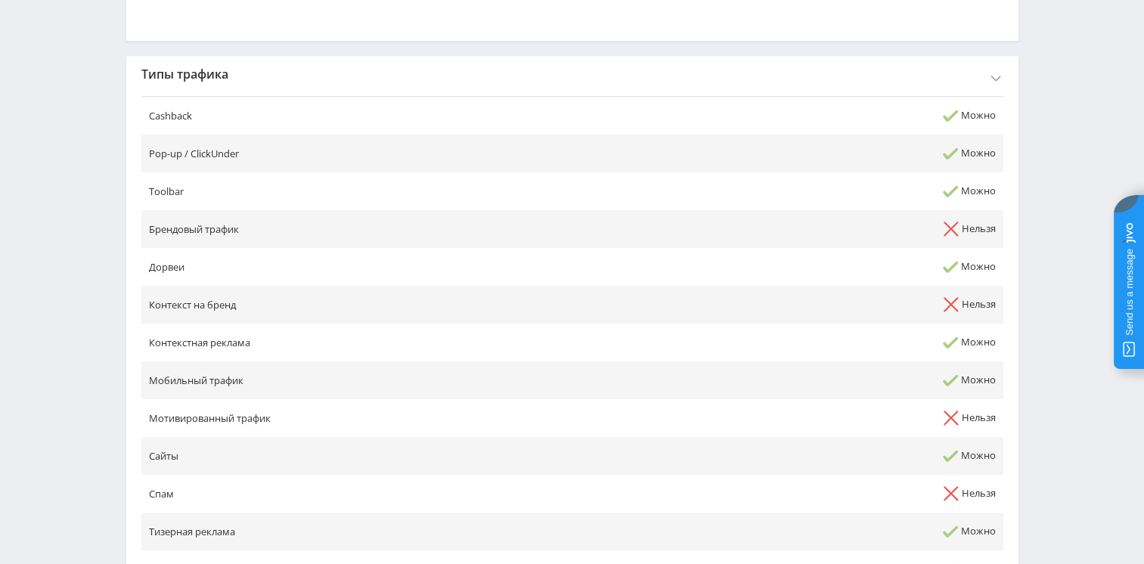
scroll to position [849, 0]
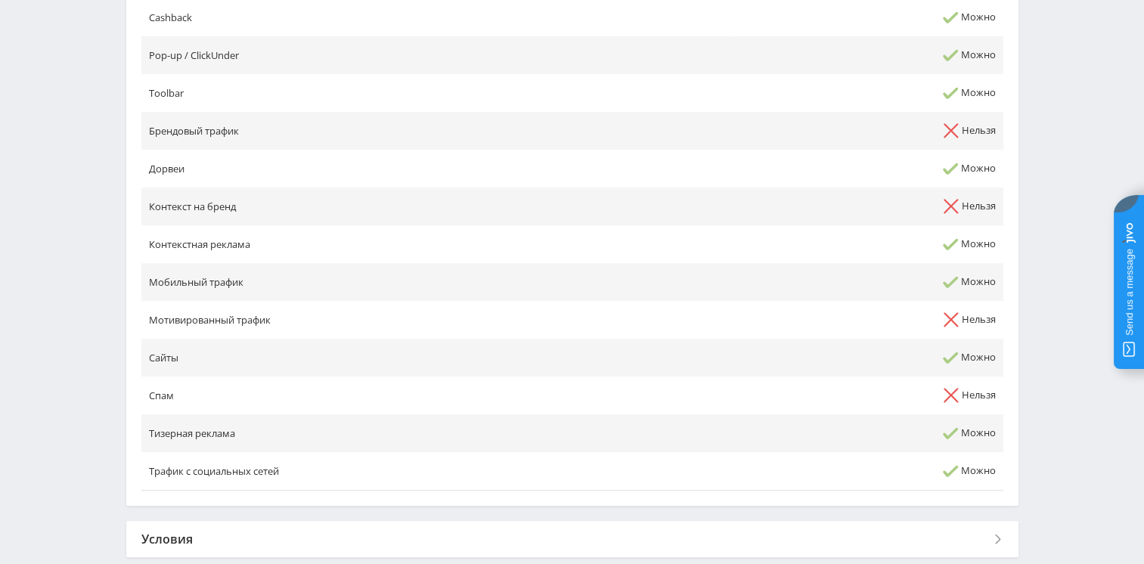
click at [1010, 521] on div "Условия" at bounding box center [572, 539] width 893 height 36
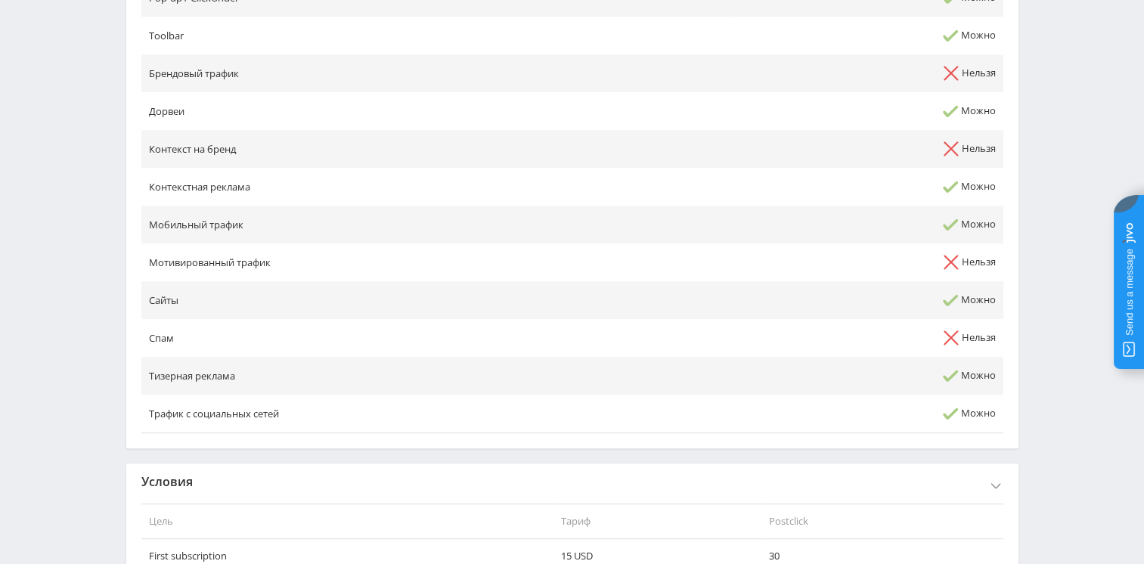
scroll to position [973, 0]
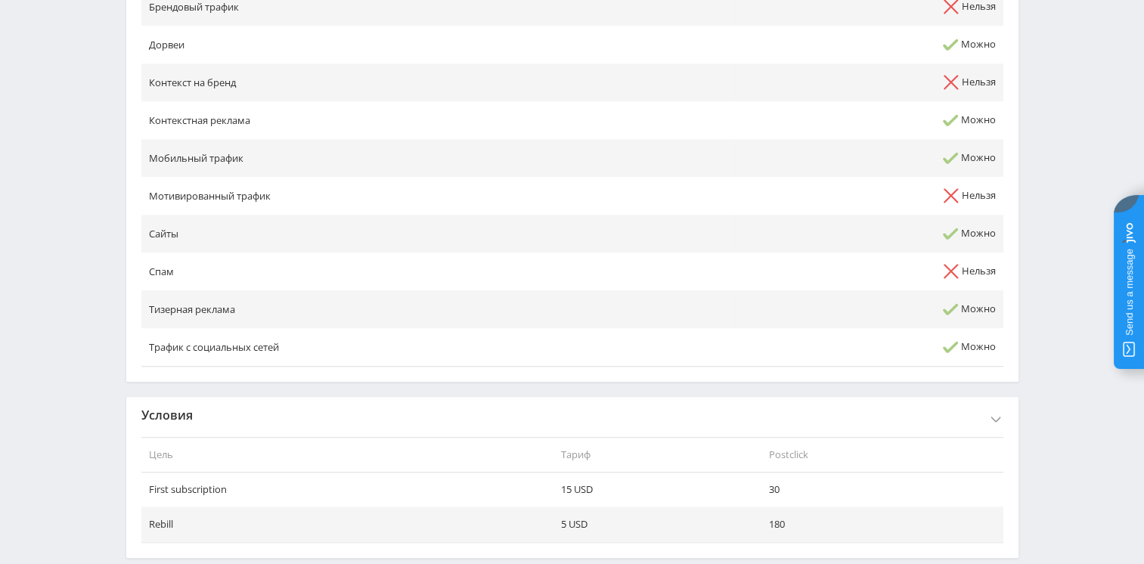
click at [798, 437] on th "Postclick" at bounding box center [882, 455] width 241 height 36
copy th "Postclick"
click at [790, 437] on th "Postclick" at bounding box center [882, 455] width 241 height 36
click at [163, 508] on td "Rebill" at bounding box center [347, 525] width 413 height 35
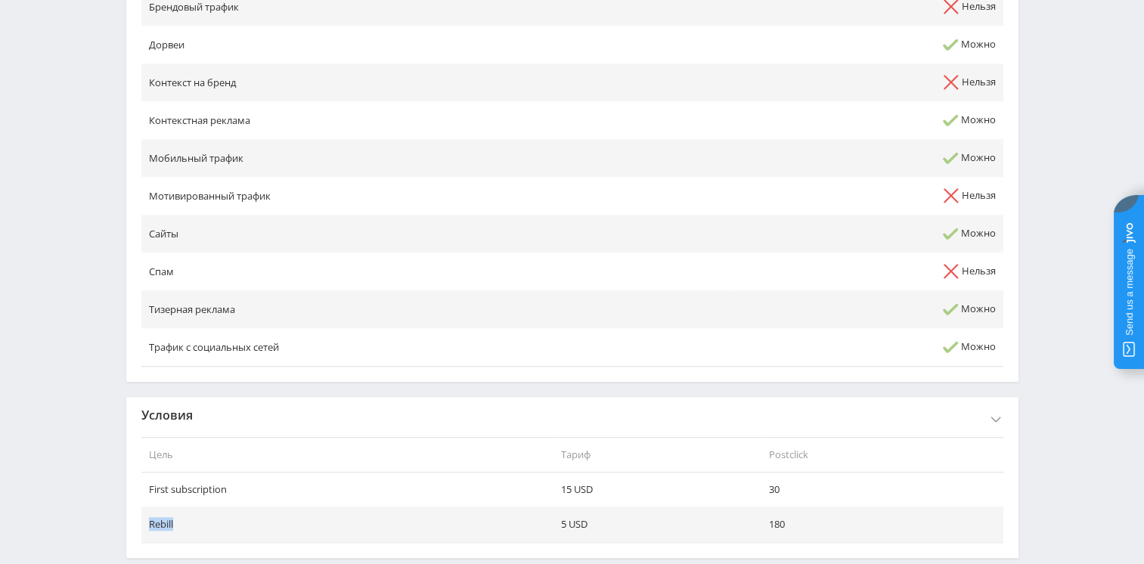
click at [163, 508] on td "Rebill" at bounding box center [347, 525] width 413 height 35
copy td "Rebill"
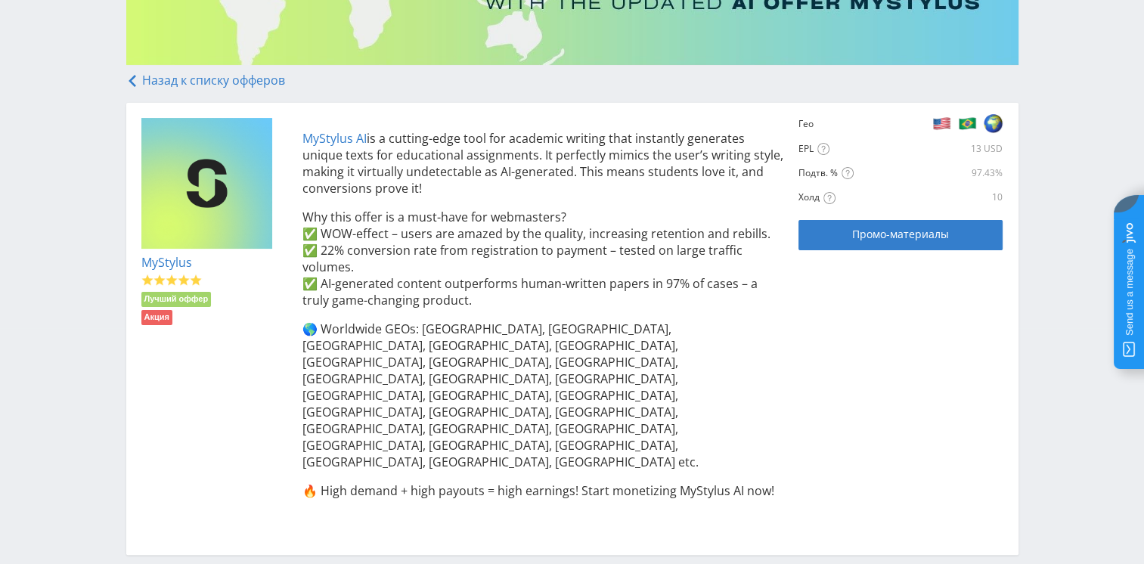
scroll to position [0, 0]
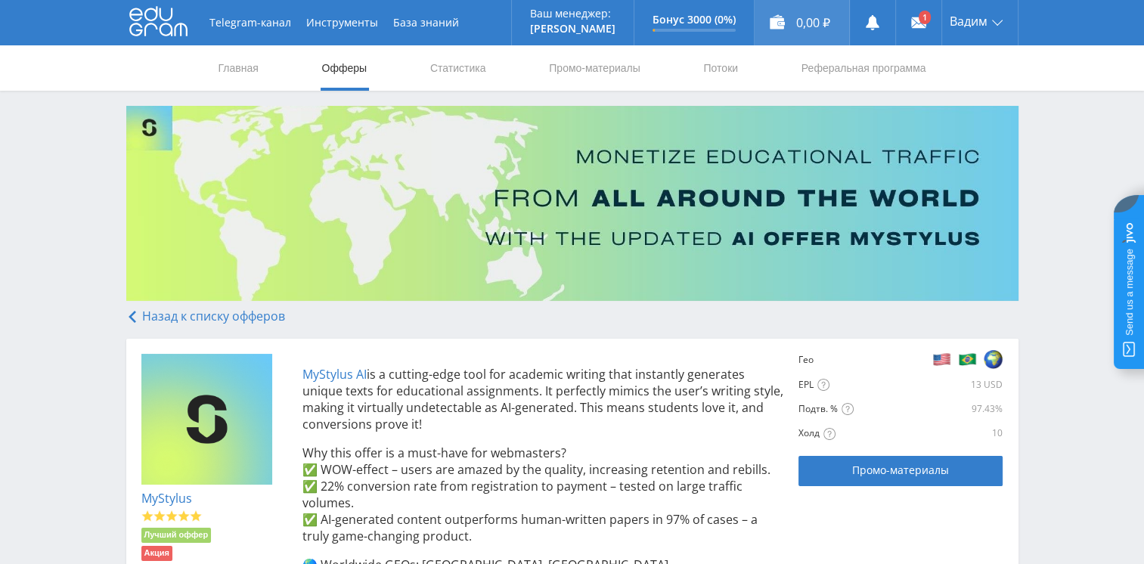
click at [815, 23] on div "0,00 ₽" at bounding box center [802, 22] width 95 height 45
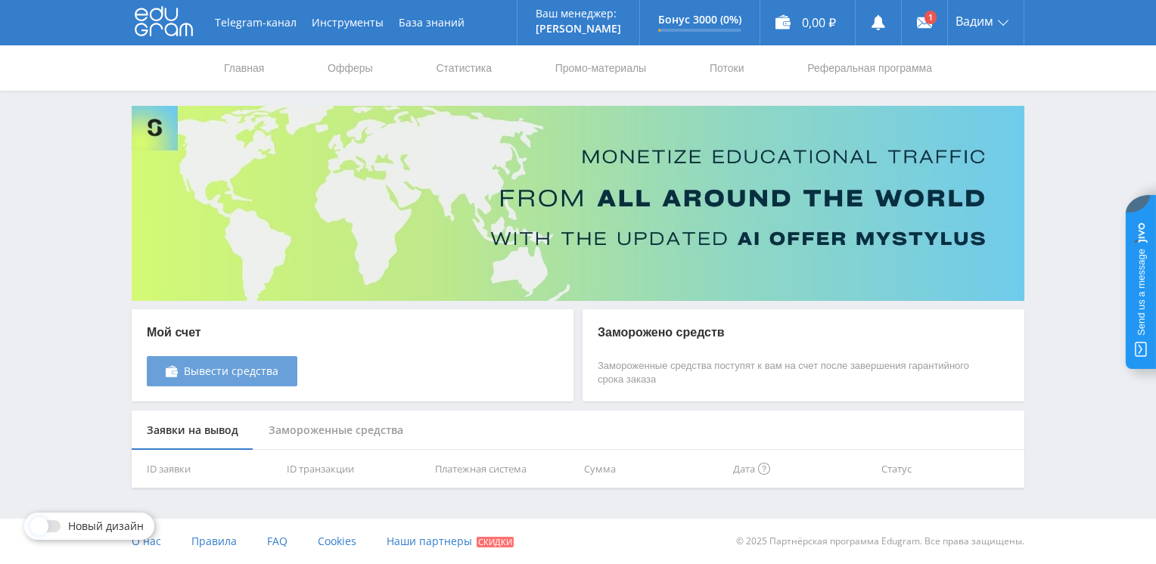
click at [268, 372] on span "Вывести средства" at bounding box center [231, 371] width 95 height 12
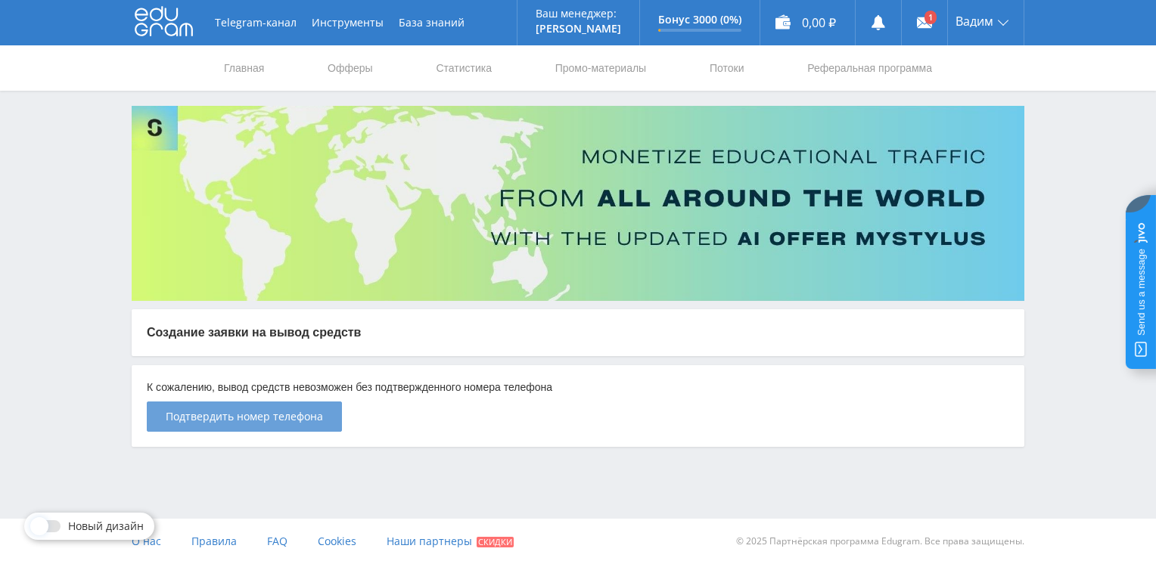
click at [309, 417] on span "Подтвердить номер телефона" at bounding box center [244, 417] width 157 height 12
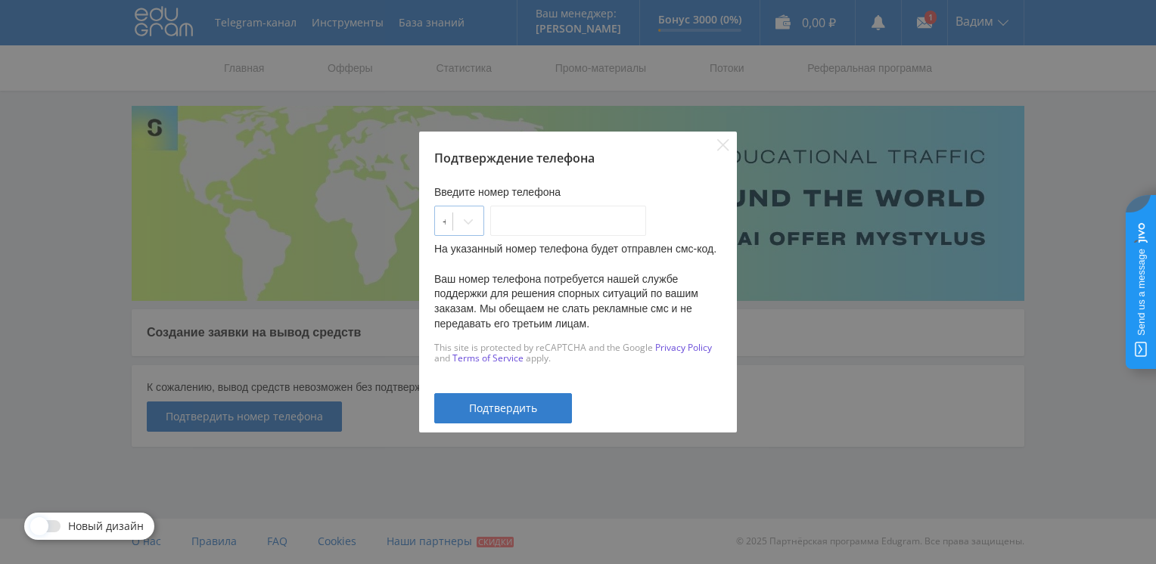
click at [452, 222] on div "+1" at bounding box center [443, 221] width 17 height 21
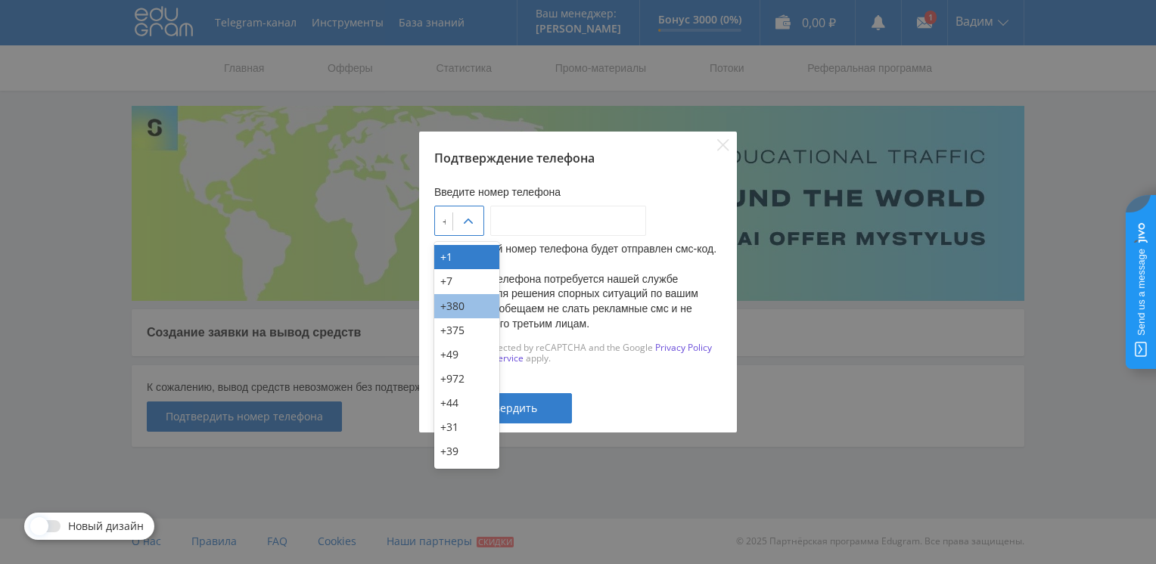
click at [462, 300] on div "+380" at bounding box center [466, 306] width 65 height 24
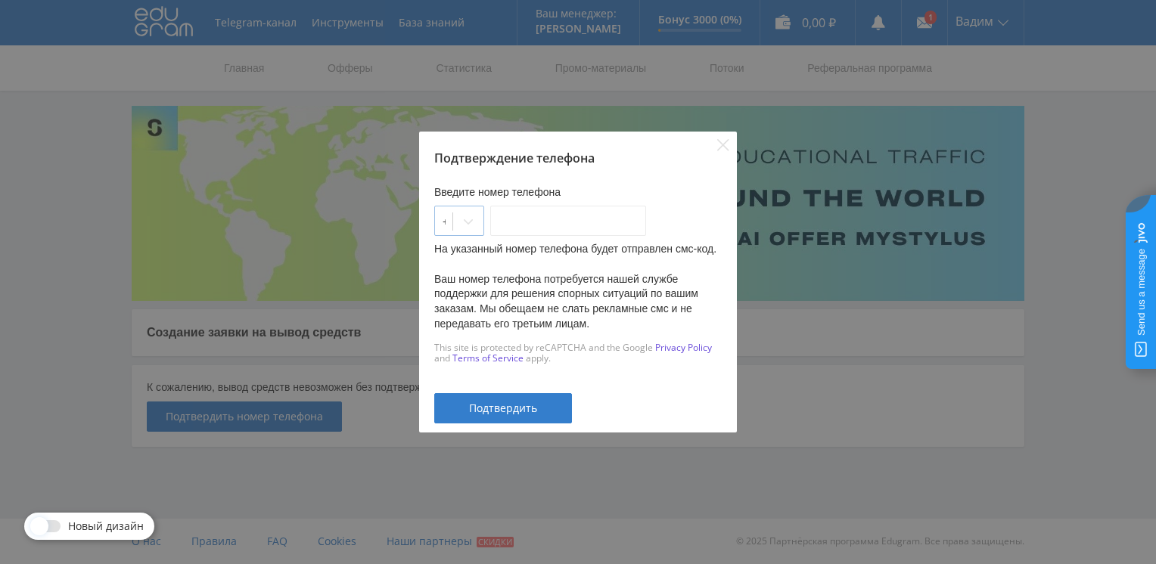
click at [446, 225] on div at bounding box center [443, 221] width 3 height 15
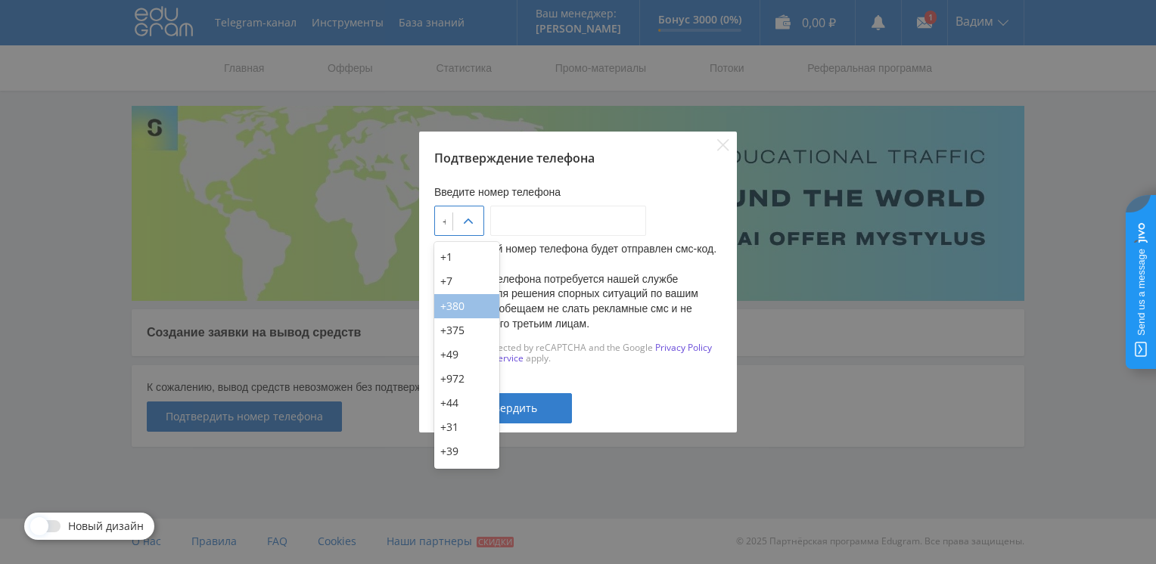
click at [455, 307] on div "+380" at bounding box center [466, 306] width 65 height 24
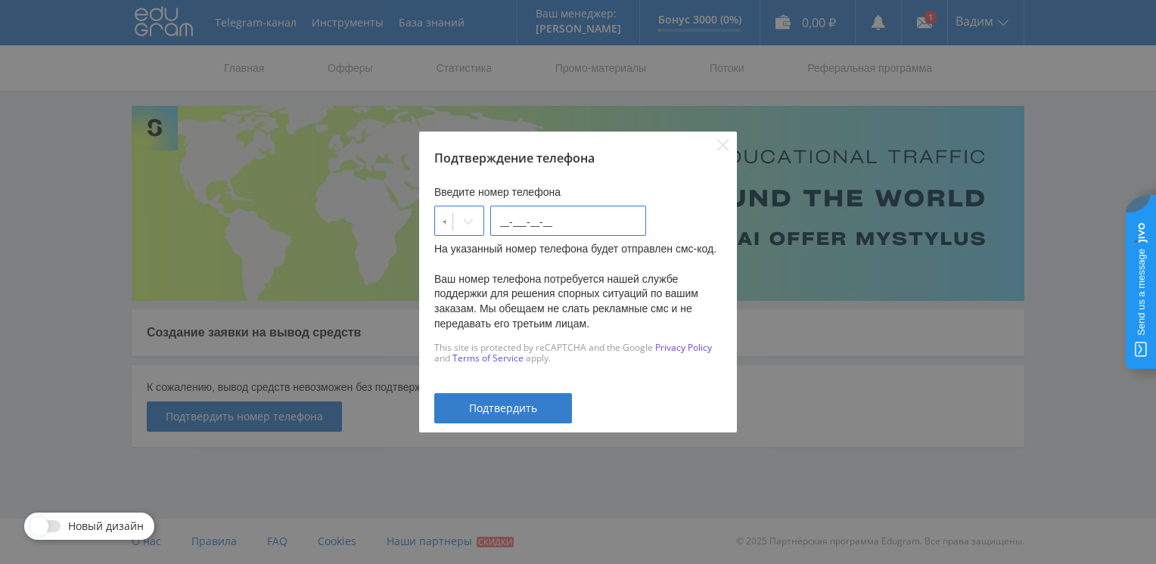
click at [548, 225] on input "__-___-__-__" at bounding box center [568, 221] width 156 height 30
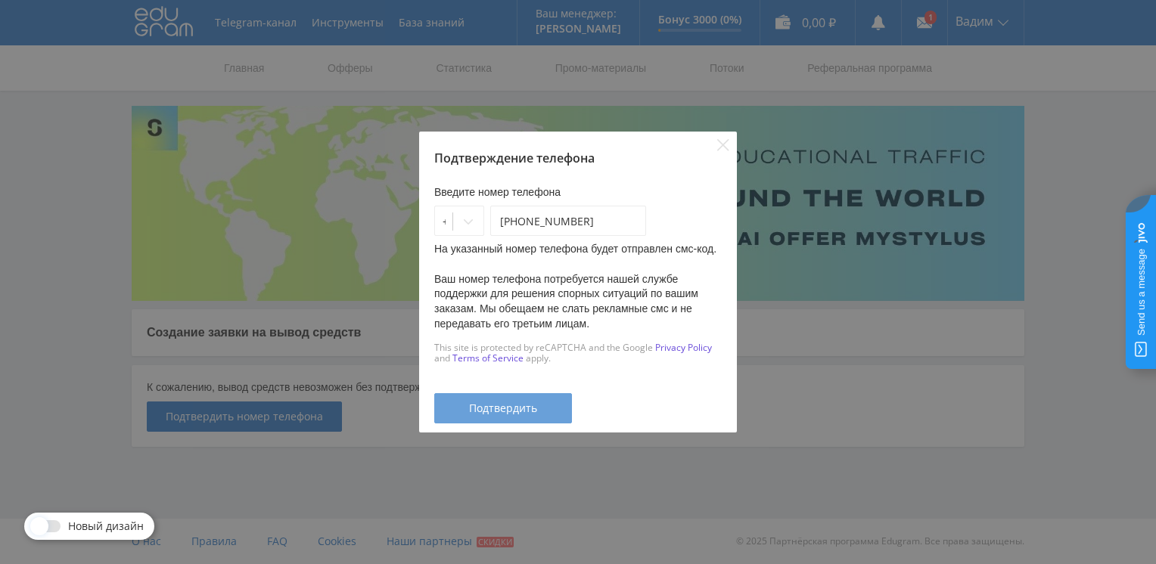
click at [551, 402] on div "Подтвердить" at bounding box center [503, 408] width 100 height 12
click at [547, 395] on button "Проверка..." at bounding box center [503, 408] width 138 height 30
click at [597, 217] on input "93-459-83-13" at bounding box center [568, 221] width 156 height 30
click at [597, 218] on input "93-459-83-13" at bounding box center [568, 221] width 156 height 30
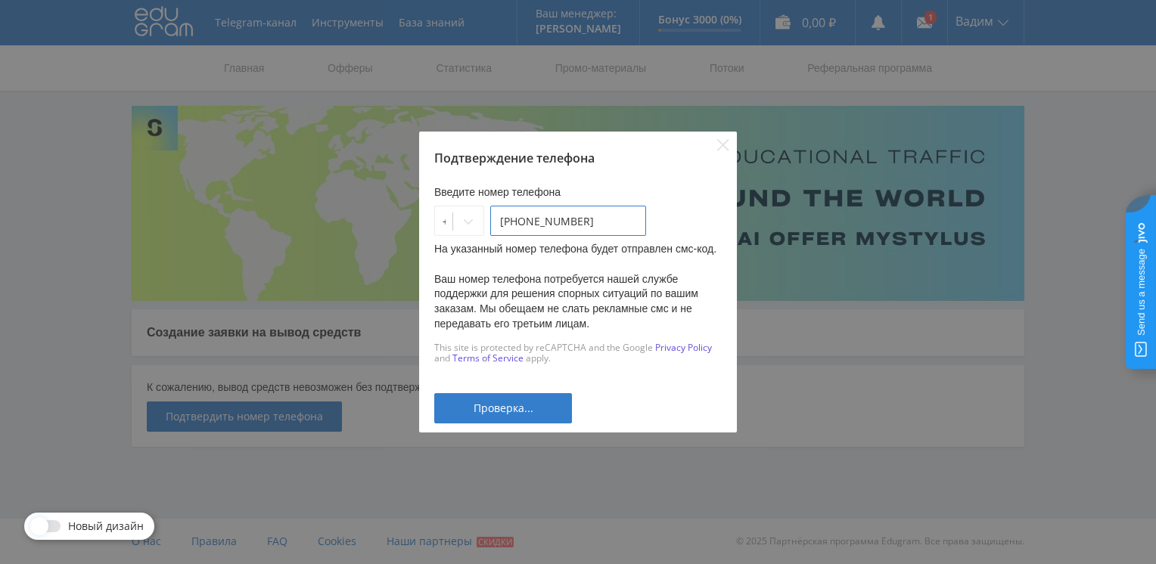
click at [597, 218] on input "93-459-83-13" at bounding box center [568, 221] width 156 height 30
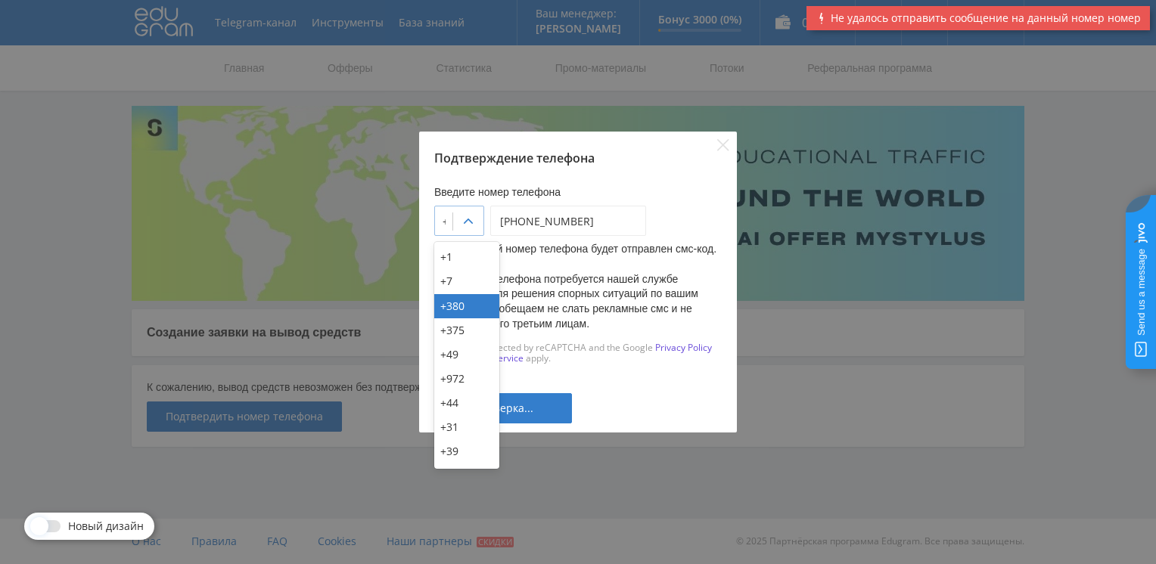
click at [452, 222] on div "+380" at bounding box center [443, 221] width 17 height 21
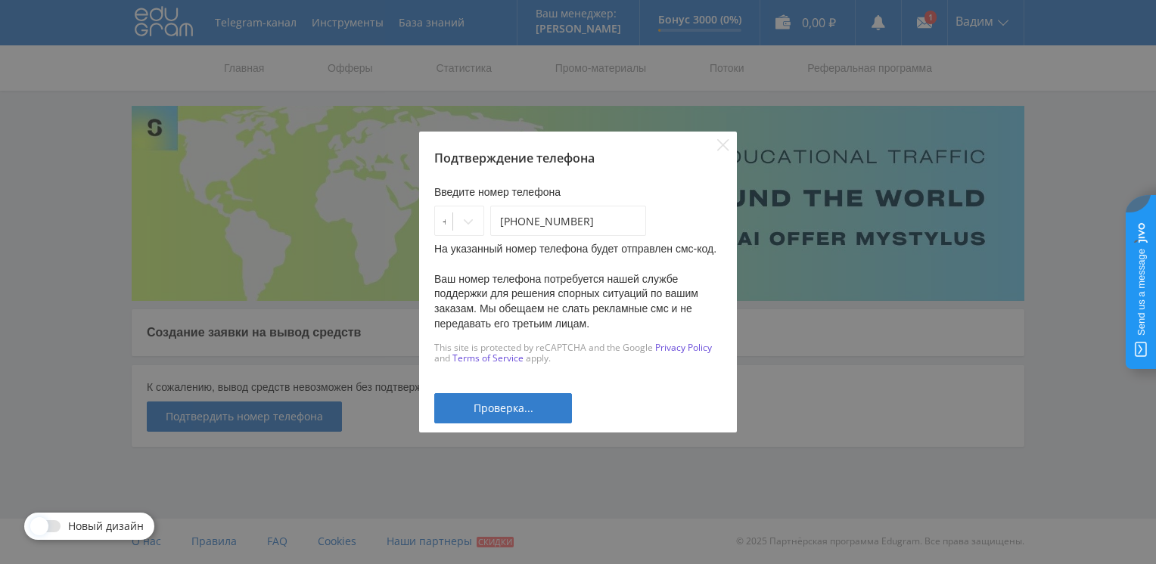
click at [1104, 474] on div "Подтверждение телефона Введите номер телефона +380 93-459-83-13 На указанный но…" at bounding box center [578, 282] width 1156 height 564
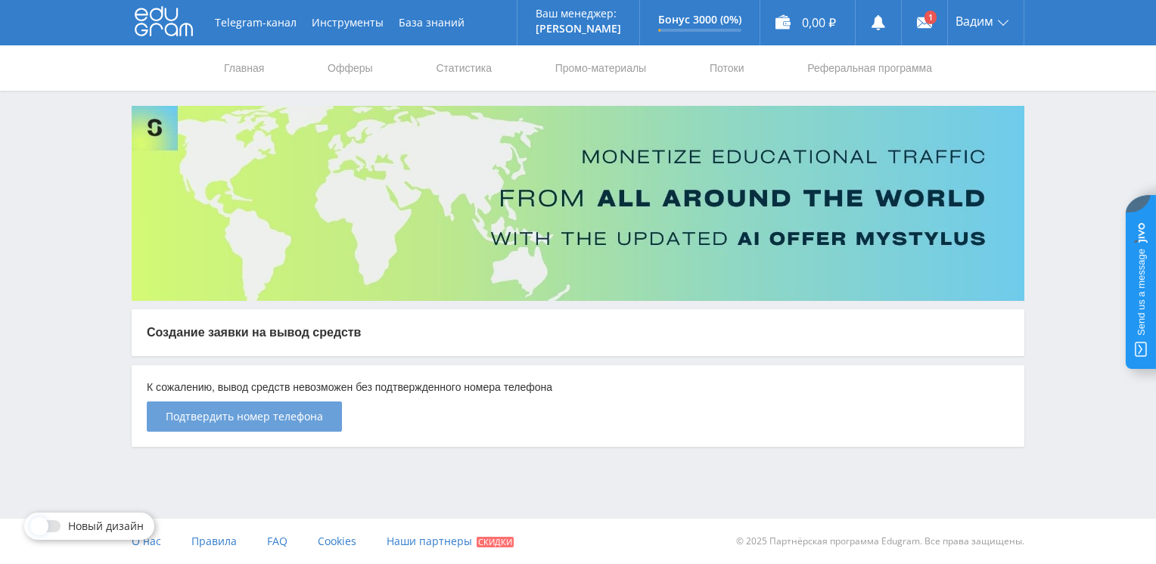
click at [321, 425] on button "Подтвердить номер телефона" at bounding box center [244, 417] width 195 height 30
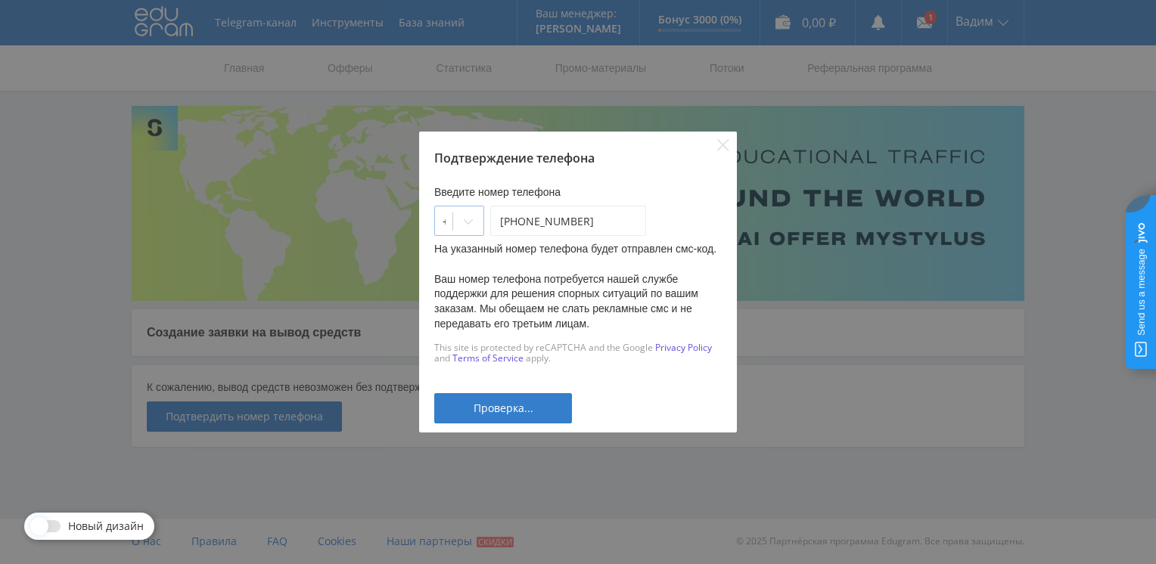
click at [483, 229] on div at bounding box center [468, 221] width 30 height 30
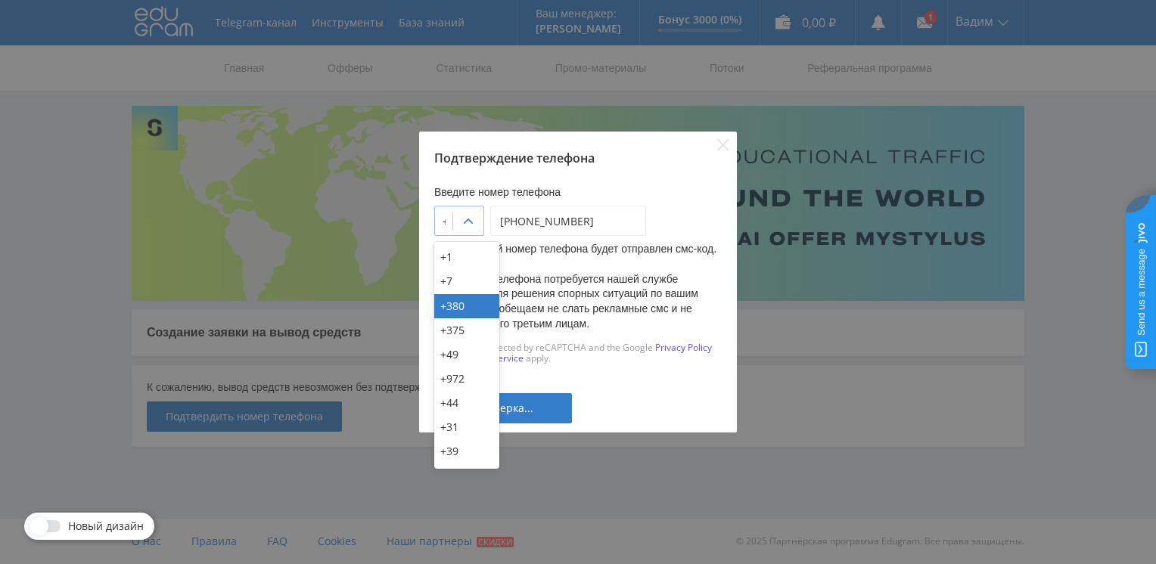
click at [478, 231] on div at bounding box center [468, 221] width 30 height 30
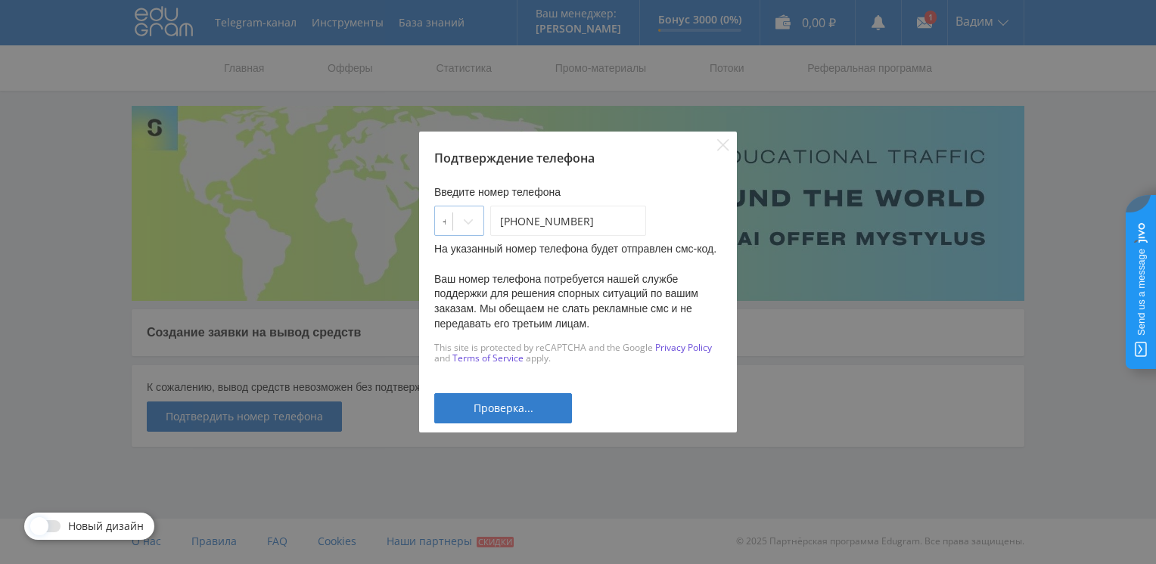
click at [477, 216] on div at bounding box center [468, 221] width 30 height 30
click at [474, 222] on icon at bounding box center [468, 222] width 12 height 12
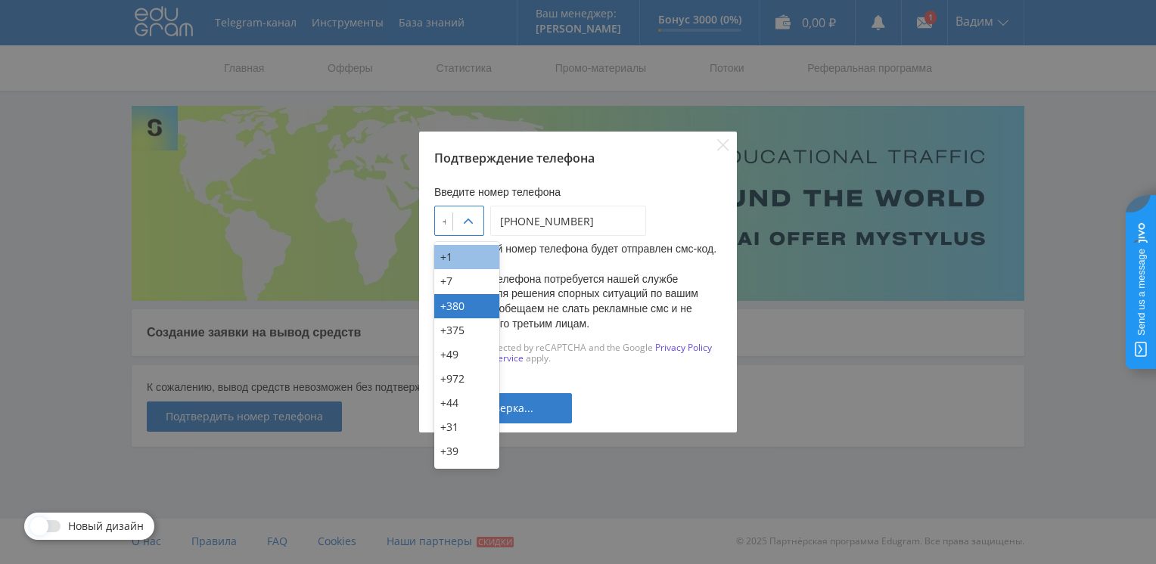
click at [473, 256] on div "+1" at bounding box center [466, 257] width 65 height 24
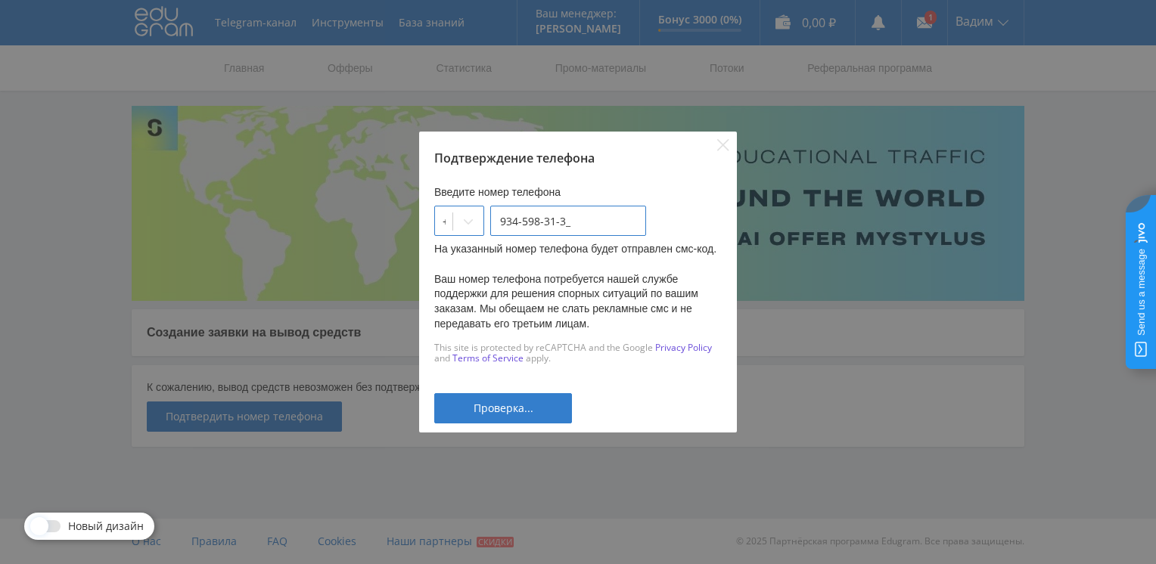
click at [592, 229] on input "934-598-31-3_" at bounding box center [568, 221] width 156 height 30
paste input
type input "___-___-__-__"
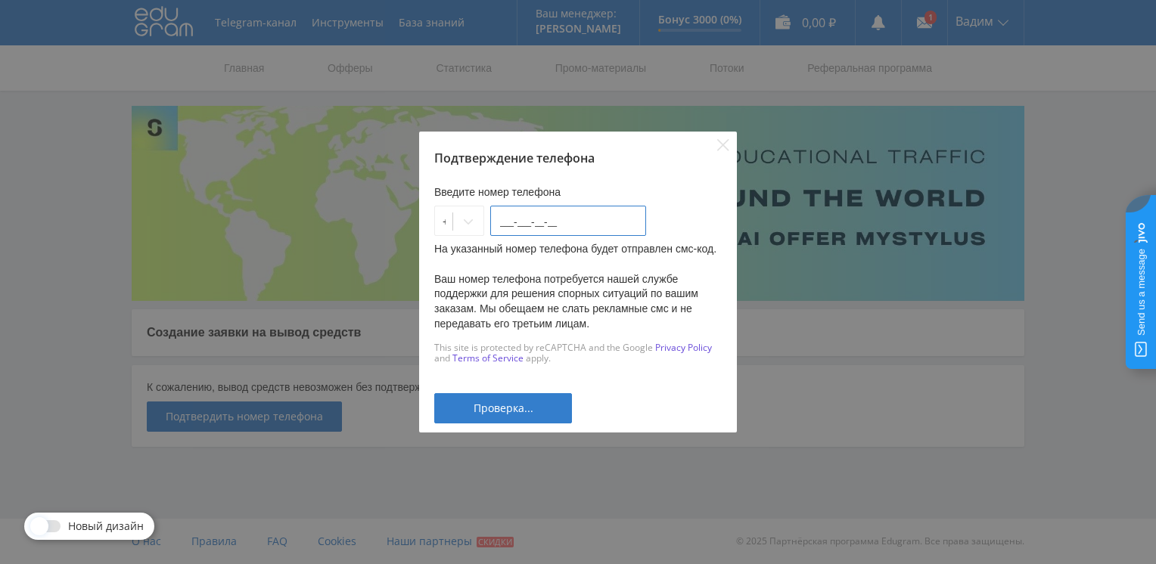
paste input "2-23-31"
click at [514, 228] on input "___-__2-23-31" at bounding box center [568, 221] width 156 height 30
type input "___-___-__-__"
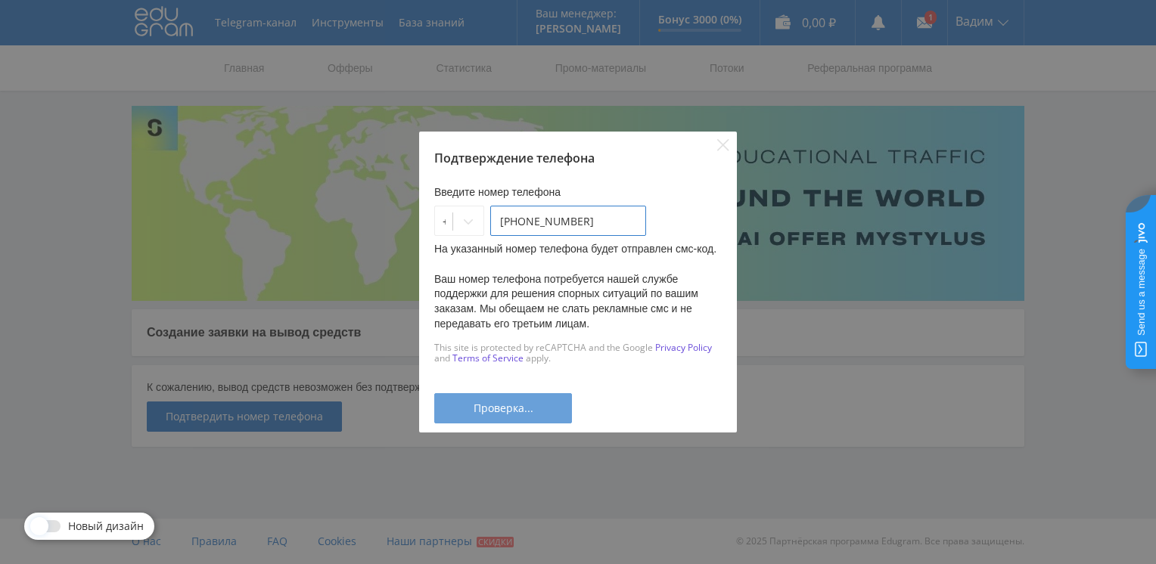
type input "223-316-00-72"
click at [533, 414] on div "Проверка..." at bounding box center [503, 408] width 100 height 12
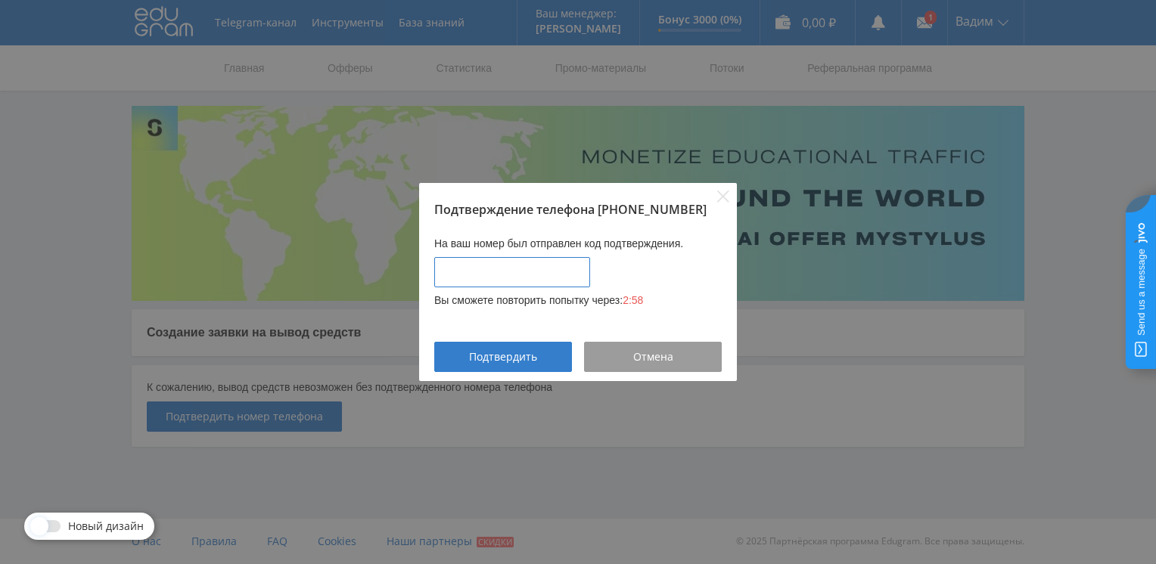
type input "____-____"
click at [553, 279] on input "____-____" at bounding box center [512, 272] width 156 height 30
type input "____-____"
click at [719, 198] on icon "Close" at bounding box center [723, 197] width 12 height 12
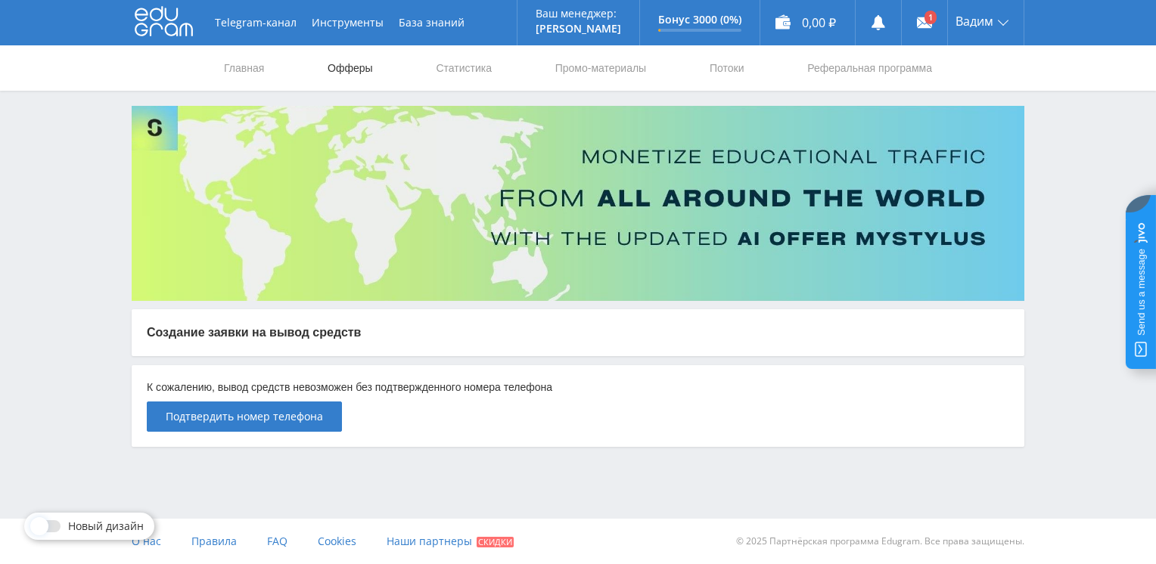
click at [348, 69] on link "Офферы" at bounding box center [350, 67] width 48 height 45
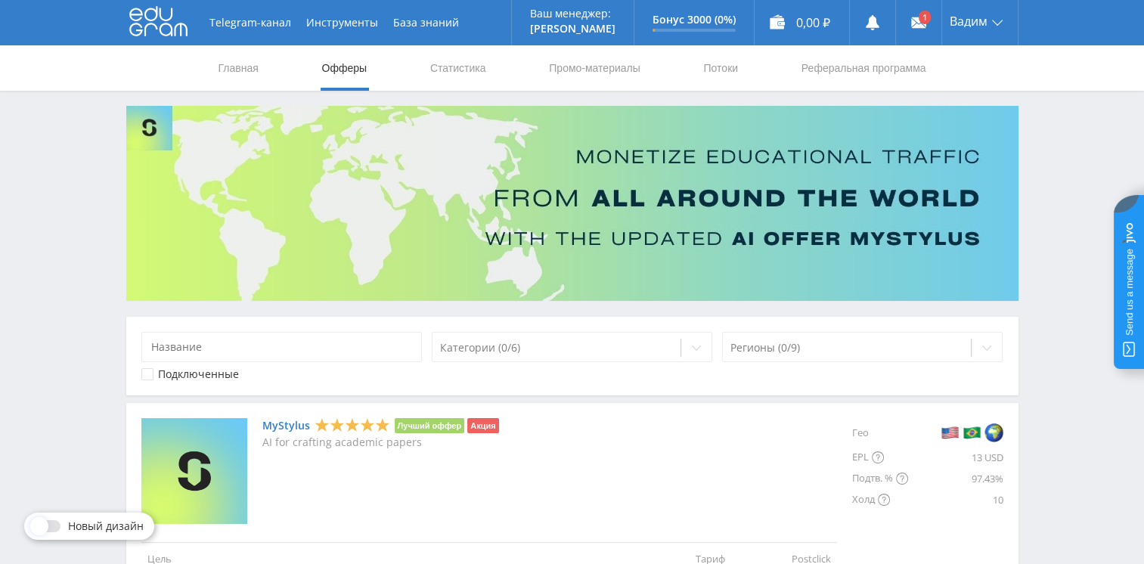
click at [290, 428] on link "MyStylus" at bounding box center [286, 426] width 48 height 12
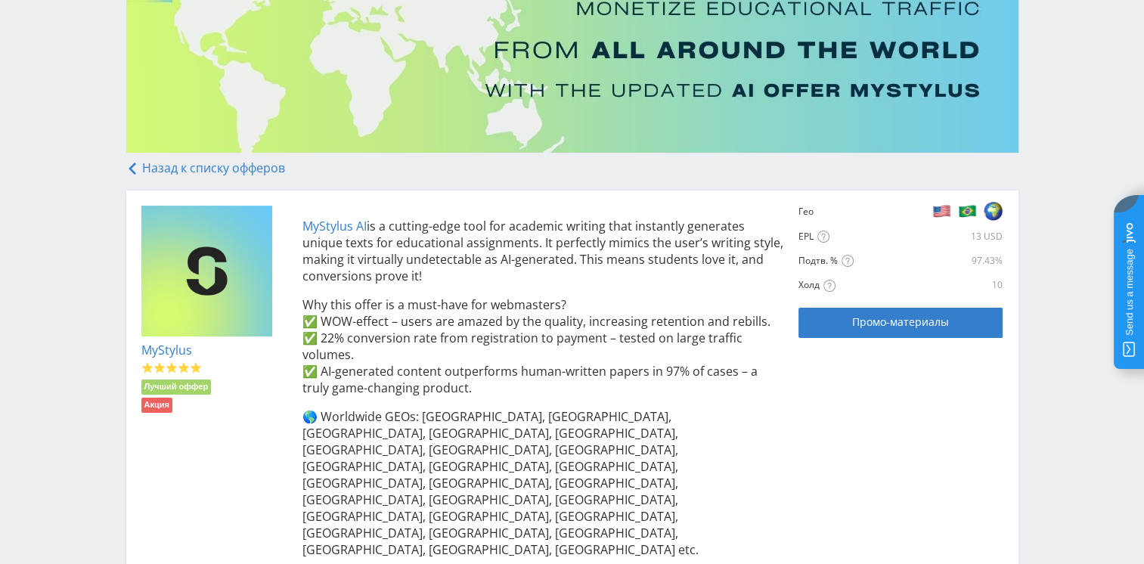
scroll to position [144, 0]
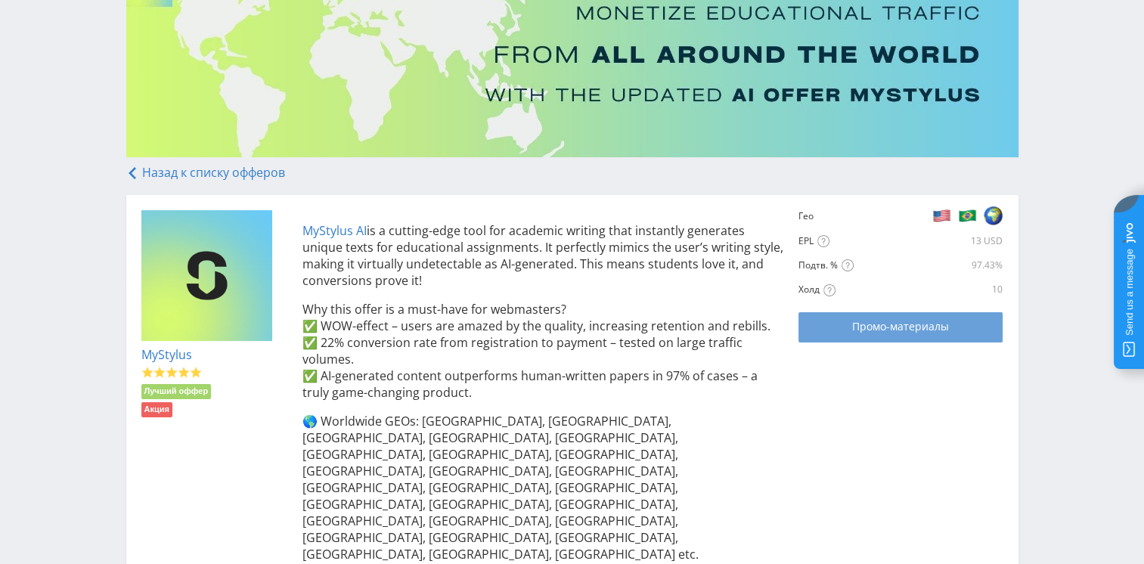
click at [872, 333] on span "Промо-материалы" at bounding box center [900, 327] width 97 height 12
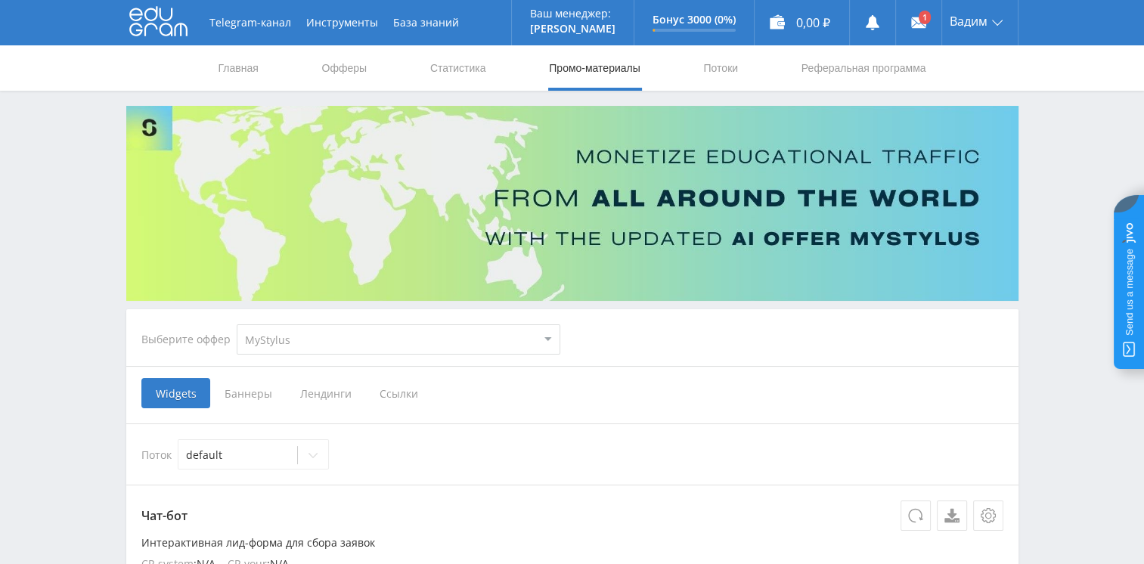
click at [401, 404] on span "Ссылки" at bounding box center [398, 393] width 67 height 30
click at [0, 0] on input "Ссылки" at bounding box center [0, 0] width 0 height 0
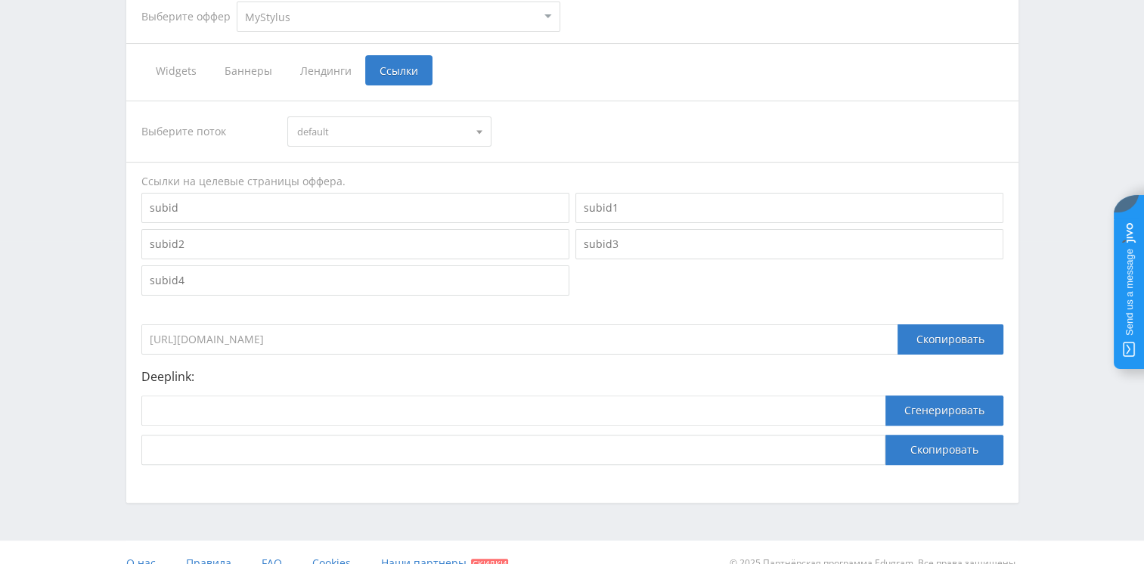
scroll to position [344, 0]
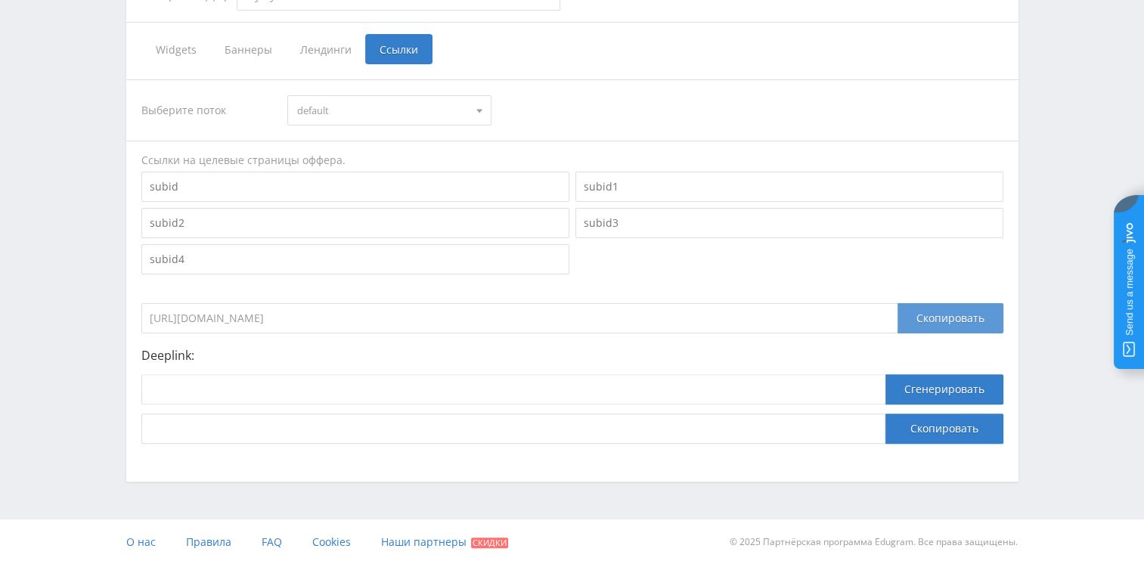
click at [922, 312] on div "Скопировать" at bounding box center [951, 318] width 106 height 30
drag, startPoint x: 922, startPoint y: 312, endPoint x: 963, endPoint y: 328, distance: 43.6
click at [963, 328] on div "Скопировать" at bounding box center [951, 318] width 106 height 30
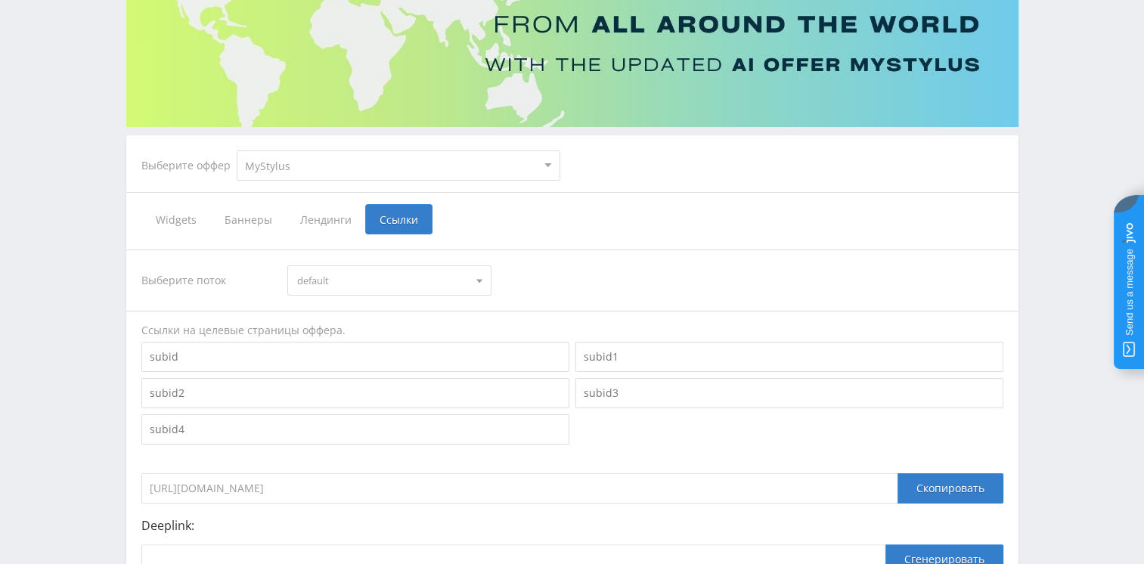
scroll to position [182, 0]
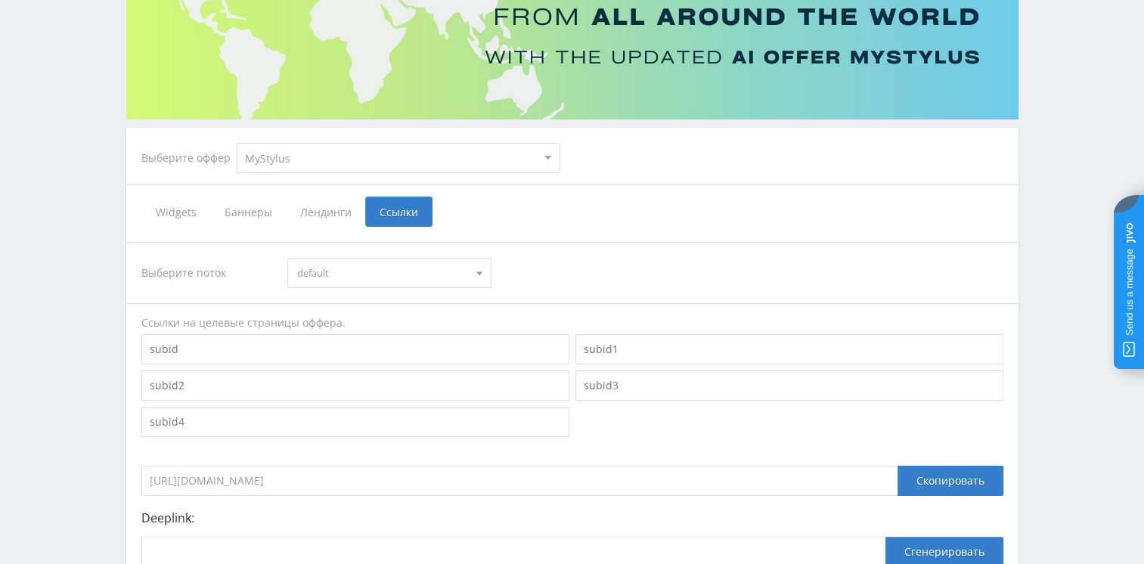
click at [170, 209] on span "Widgets" at bounding box center [175, 212] width 69 height 30
click at [0, 0] on input "Widgets" at bounding box center [0, 0] width 0 height 0
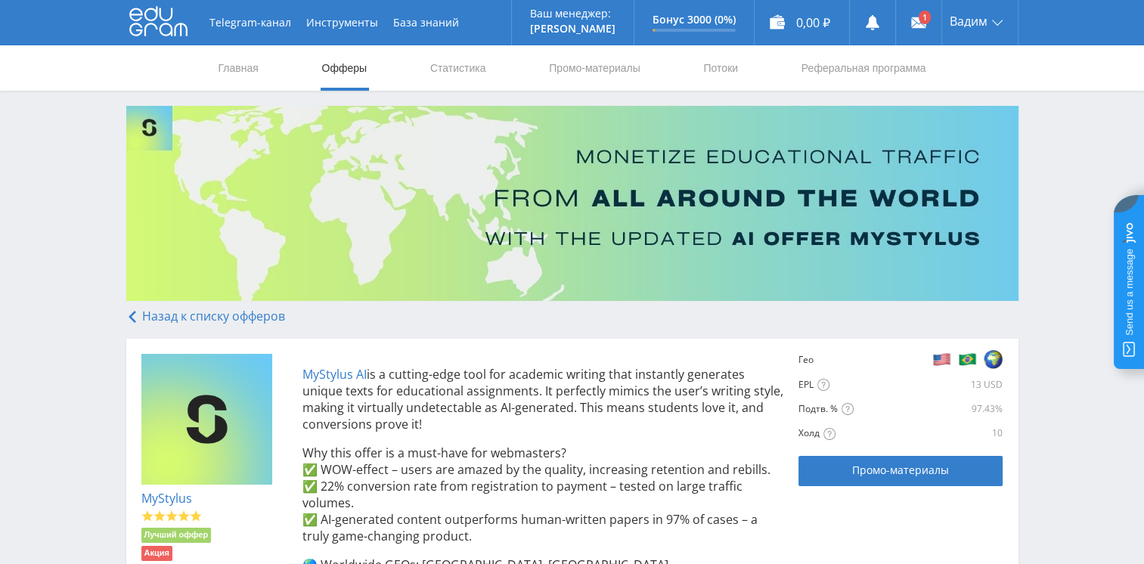
click at [182, 502] on link "MyStylus" at bounding box center [166, 498] width 51 height 17
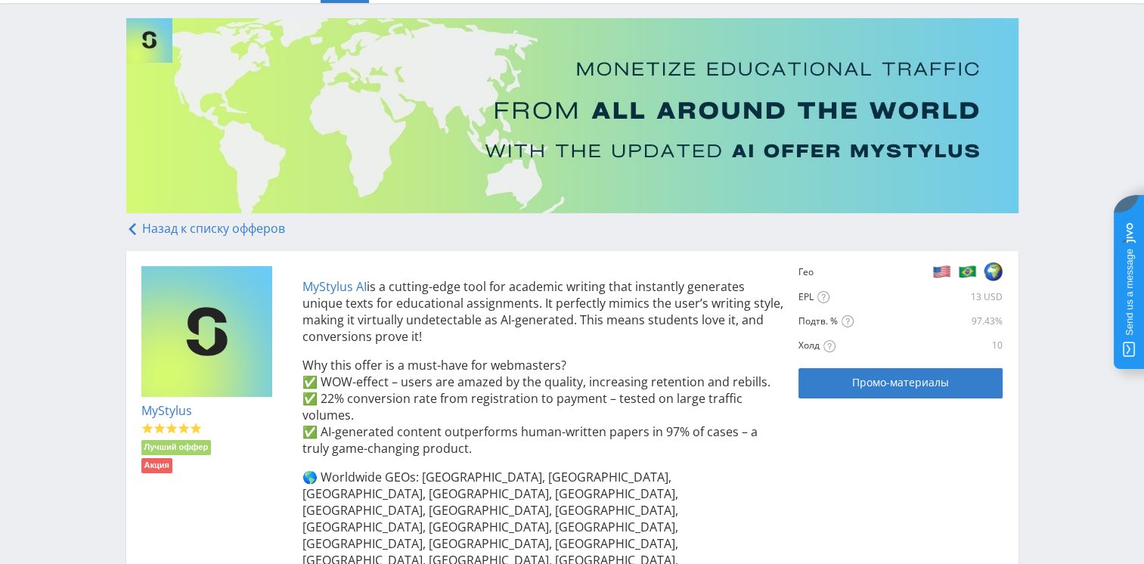
click at [1144, 219] on html at bounding box center [572, 194] width 1144 height 564
click at [333, 286] on link "MyStylus AI" at bounding box center [335, 286] width 64 height 17
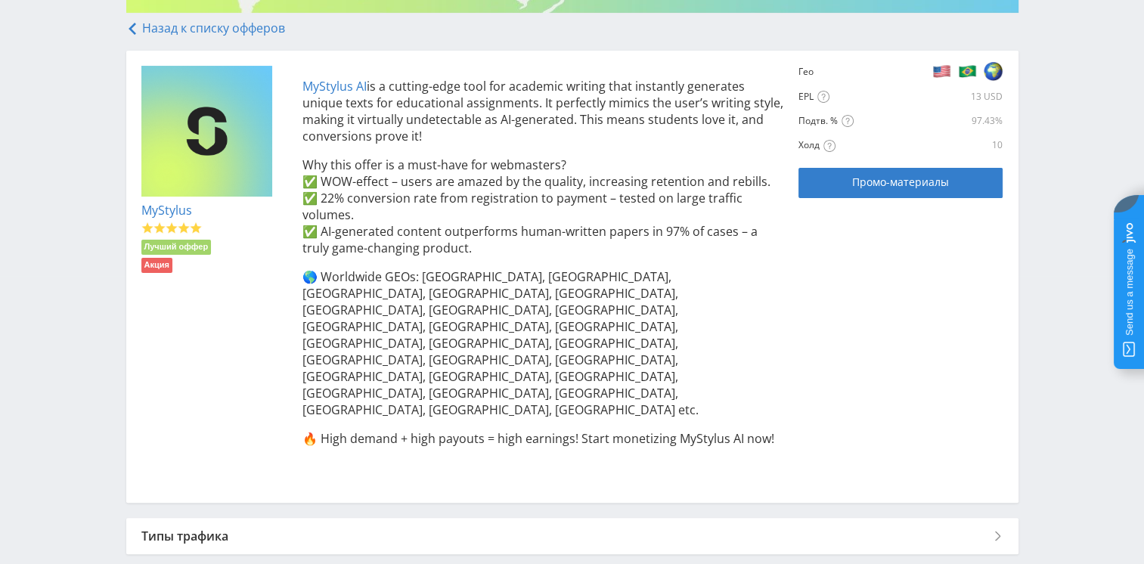
scroll to position [291, 0]
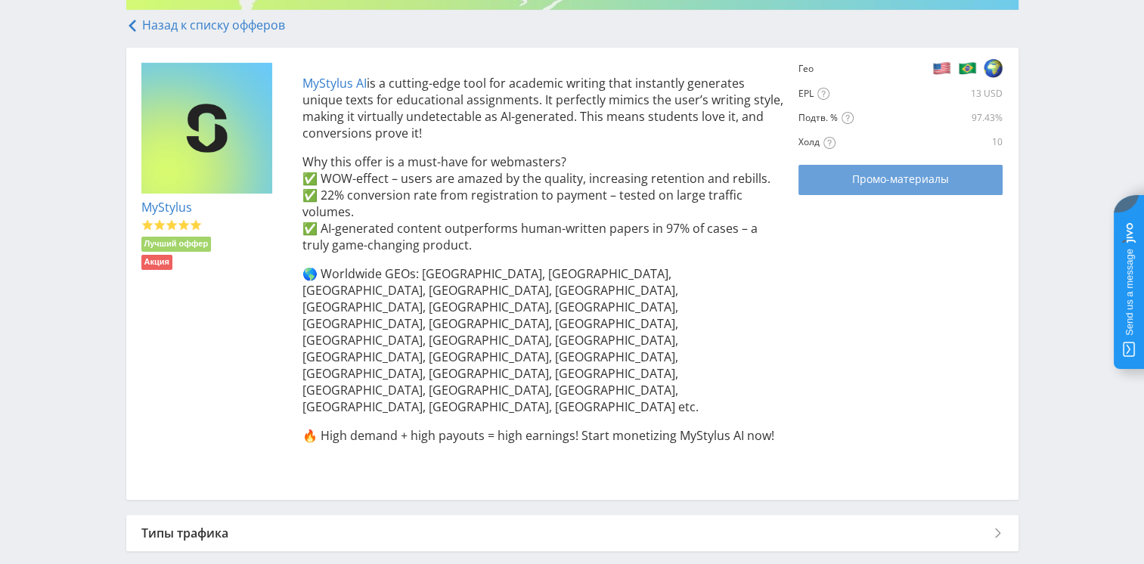
click at [927, 185] on span "Промо-материалы" at bounding box center [900, 179] width 97 height 12
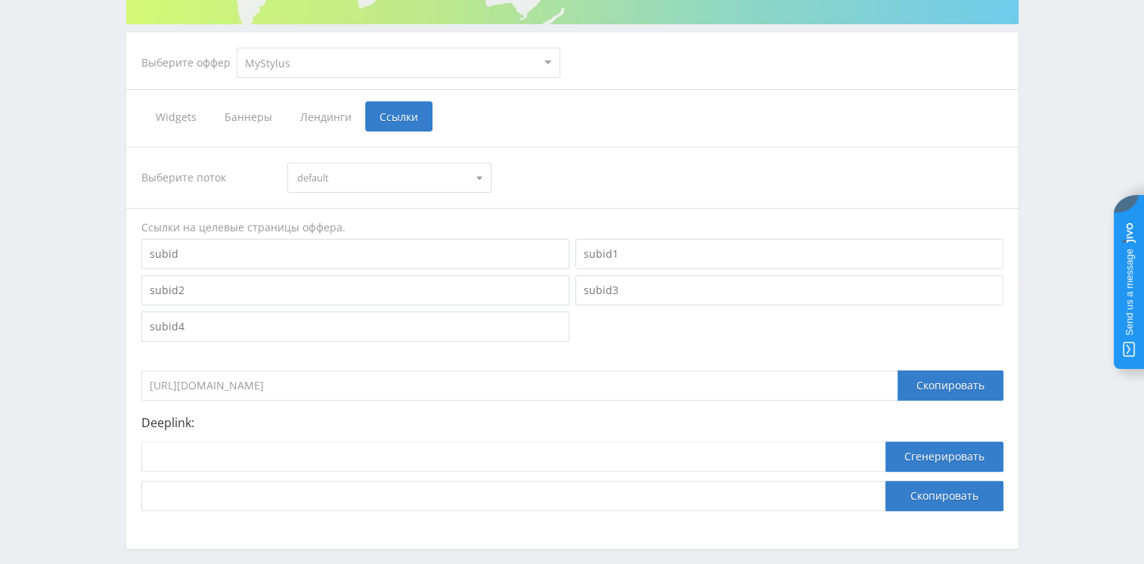
scroll to position [286, 0]
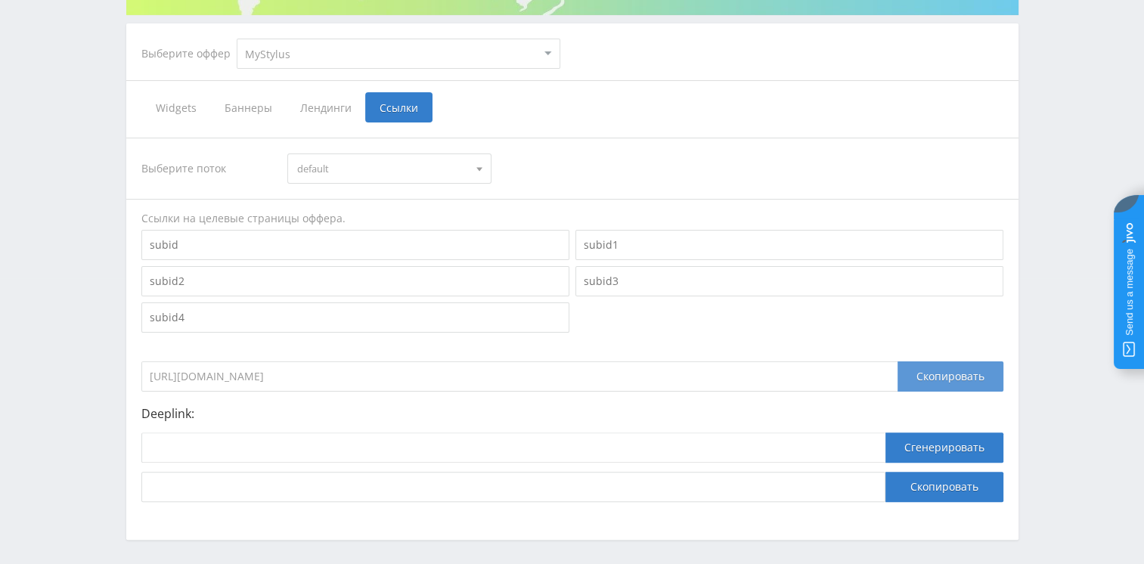
click at [935, 370] on div "Скопировать" at bounding box center [951, 377] width 106 height 30
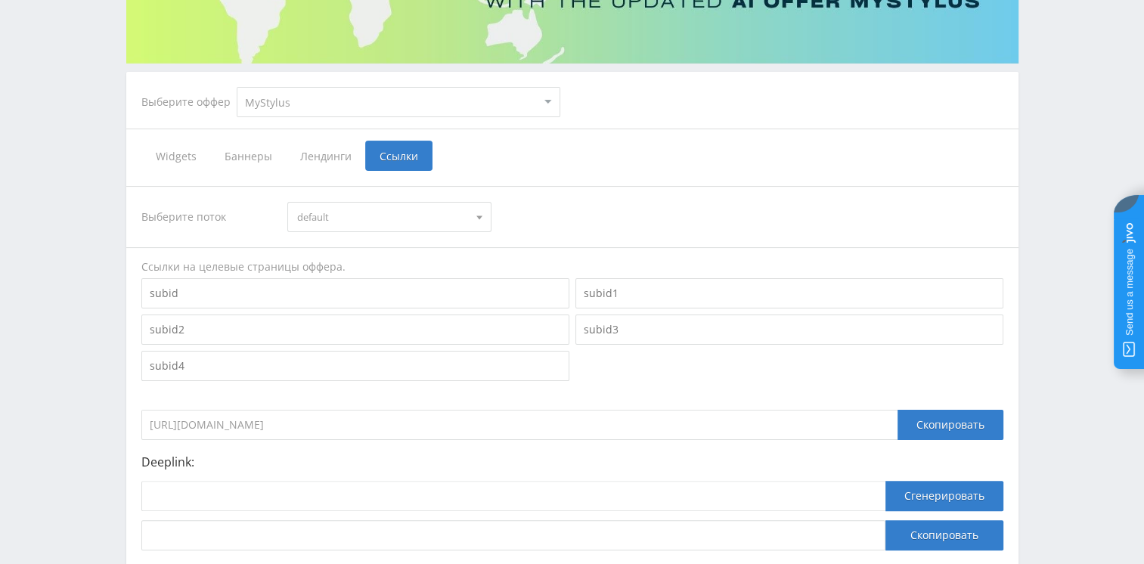
scroll to position [257, 0]
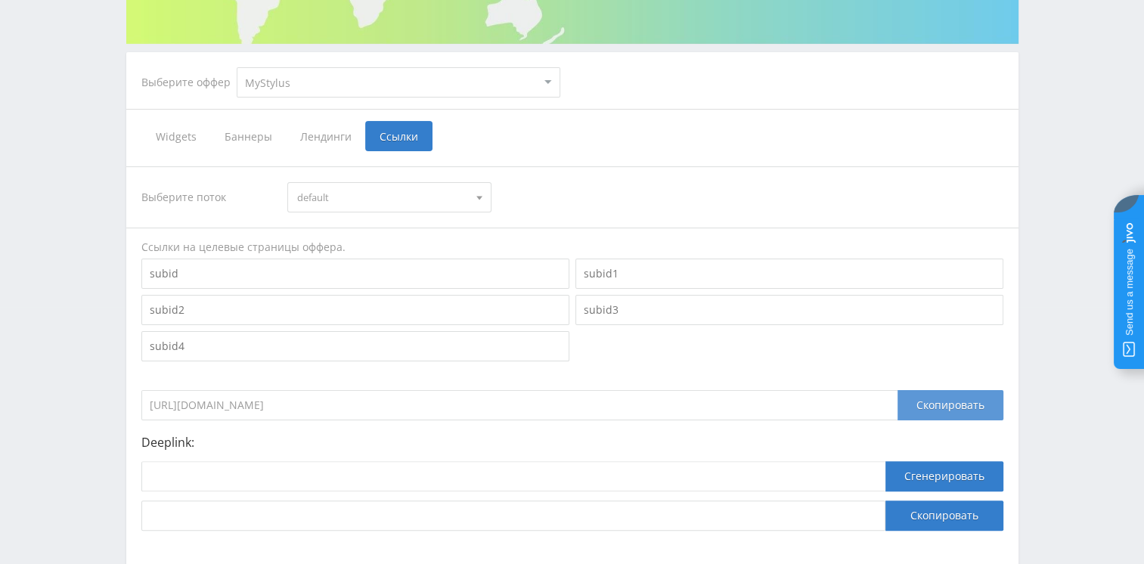
click at [959, 397] on div "Скопировать" at bounding box center [951, 405] width 106 height 30
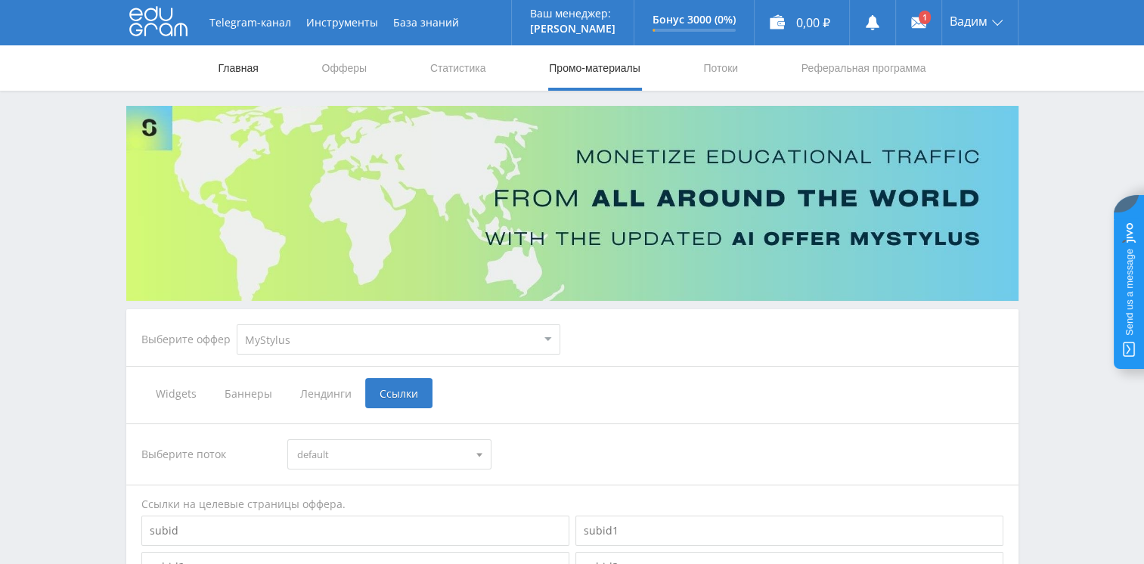
click at [254, 70] on link "Главная" at bounding box center [238, 67] width 43 height 45
